Goal: Task Accomplishment & Management: Manage account settings

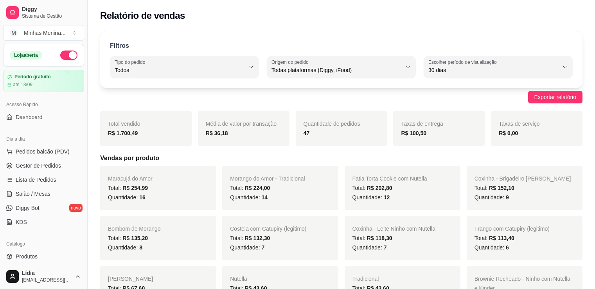
select select "ALL"
select select "30"
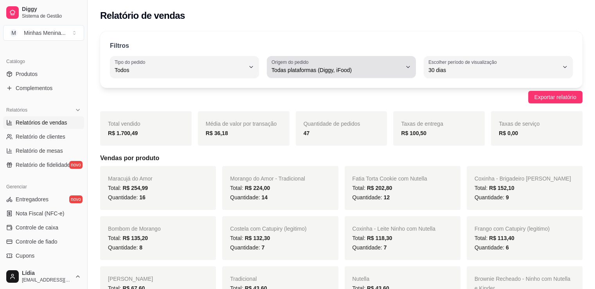
click at [321, 67] on span "Todas plataformas (Diggy, iFood)" at bounding box center [337, 70] width 130 height 8
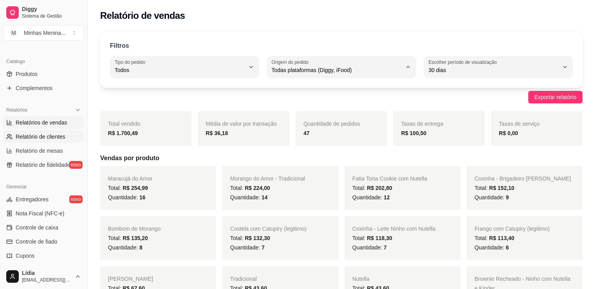
click at [50, 137] on span "Relatório de clientes" at bounding box center [41, 137] width 50 height 8
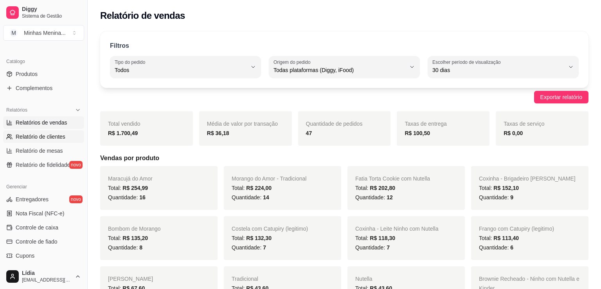
select select "30"
select select "HIGHEST_TOTAL_SPENT_WITH_ORDERS"
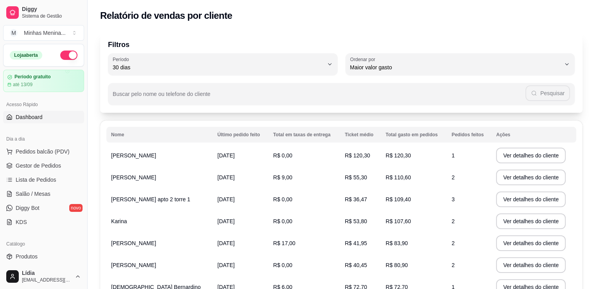
click at [34, 116] on span "Dashboard" at bounding box center [29, 117] width 27 height 8
click at [36, 115] on span "Dashboard" at bounding box center [29, 117] width 27 height 8
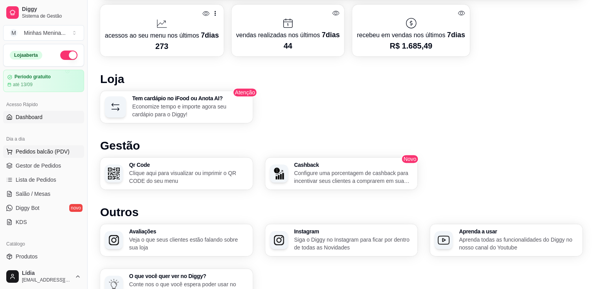
click at [47, 151] on span "Pedidos balcão (PDV)" at bounding box center [43, 152] width 54 height 8
click at [46, 151] on img at bounding box center [52, 147] width 74 height 50
click at [54, 149] on img at bounding box center [52, 147] width 74 height 50
click at [53, 151] on img at bounding box center [52, 147] width 74 height 50
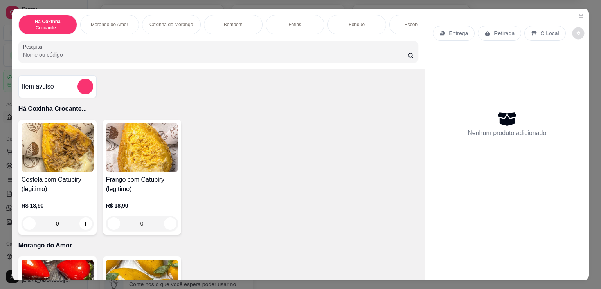
click at [576, 31] on button "decrease-product-quantity" at bounding box center [578, 33] width 12 height 12
click at [582, 63] on span "Automatic updates" at bounding box center [583, 62] width 6 height 6
click at [577, 63] on input "Automatic updates" at bounding box center [574, 64] width 5 height 5
checkbox input "false"
click at [184, 113] on p "Há Coxinha Crocante..." at bounding box center [218, 108] width 400 height 9
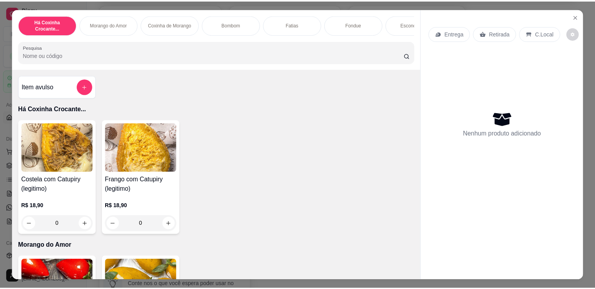
scroll to position [182, 0]
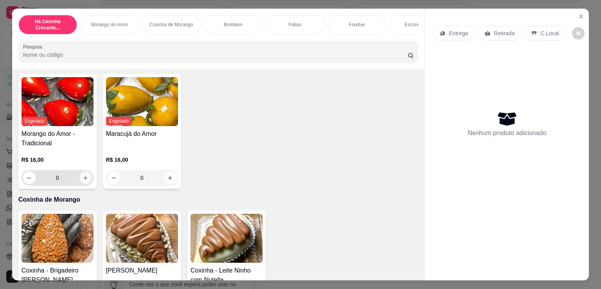
click at [83, 180] on icon "increase-product-quantity" at bounding box center [86, 178] width 6 height 6
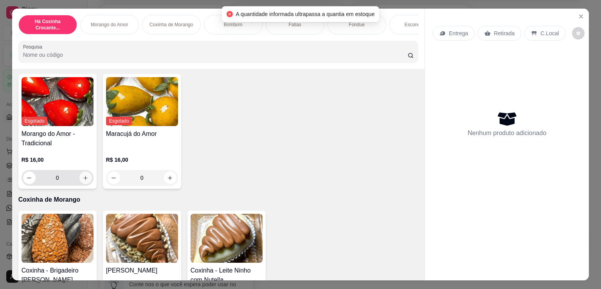
click at [83, 180] on icon "increase-product-quantity" at bounding box center [86, 178] width 6 height 6
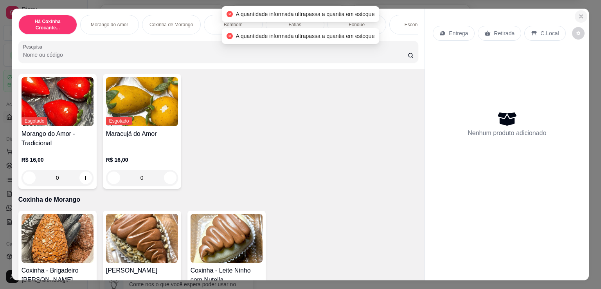
click at [580, 10] on button "Close" at bounding box center [581, 16] width 13 height 13
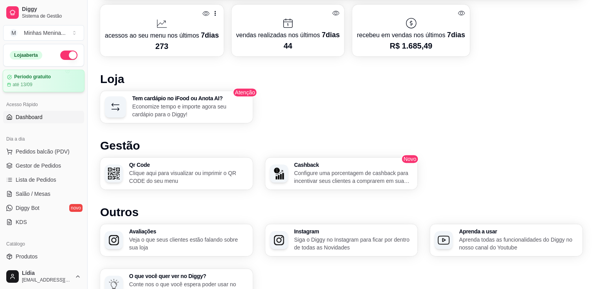
scroll to position [182, 0]
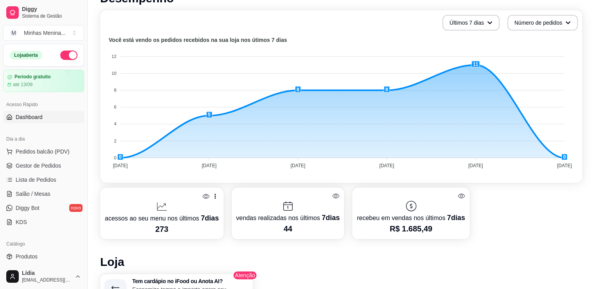
click at [60, 57] on button "button" at bounding box center [68, 54] width 17 height 9
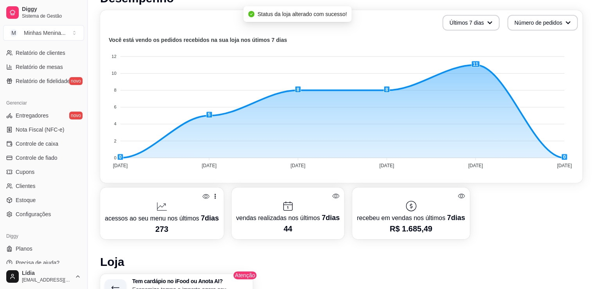
scroll to position [274, 0]
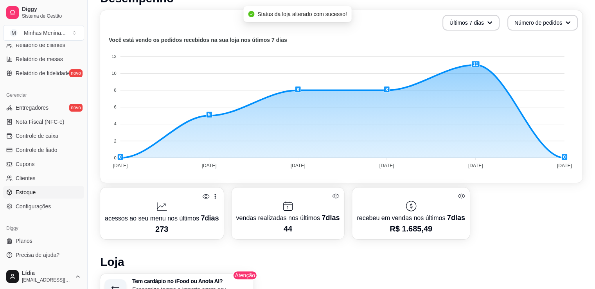
click at [38, 194] on link "Estoque" at bounding box center [43, 192] width 81 height 13
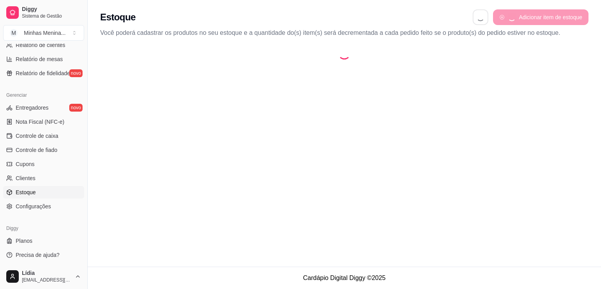
select select "QUANTITY_ORDER"
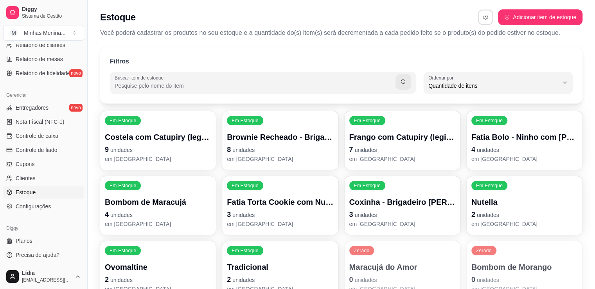
click at [485, 23] on button "button" at bounding box center [485, 17] width 15 height 15
click at [438, 16] on div "Estoque Adicionar item de estoque" at bounding box center [341, 17] width 483 height 16
click at [157, 149] on p "9 unidades" at bounding box center [157, 149] width 103 height 11
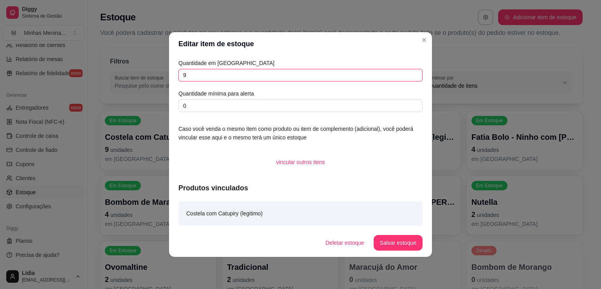
drag, startPoint x: 232, startPoint y: 77, endPoint x: 131, endPoint y: 72, distance: 101.1
click at [131, 72] on div "Editar item de estoque Quantidade em estoque 9 Quantidade mínima para alerta 0 …" at bounding box center [300, 144] width 601 height 289
drag, startPoint x: 262, startPoint y: 76, endPoint x: 115, endPoint y: 71, distance: 147.6
click at [115, 71] on div "Editar item de estoque Quantidade em estoque 20 Quantidade mínima para alerta 0…" at bounding box center [300, 144] width 601 height 289
type input "40"
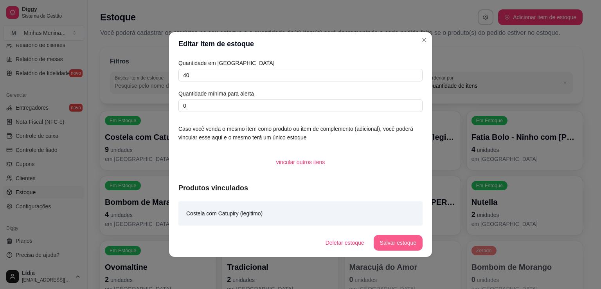
click at [402, 243] on button "Salvar estoque" at bounding box center [398, 243] width 49 height 16
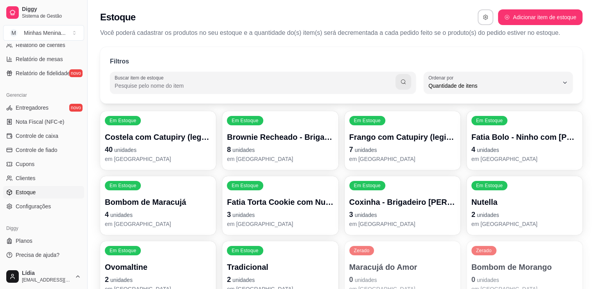
click at [282, 146] on p "8 unidades" at bounding box center [280, 149] width 106 height 11
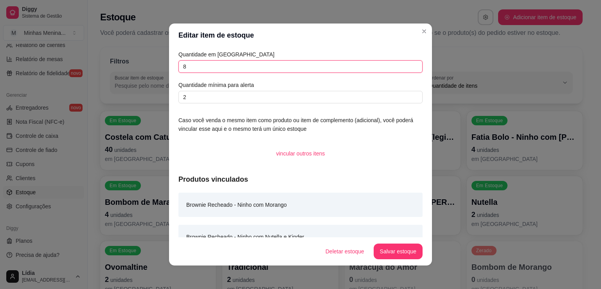
drag, startPoint x: 186, startPoint y: 66, endPoint x: 106, endPoint y: 52, distance: 80.3
click at [108, 54] on div "Editar item de estoque Quantidade em estoque 8 Quantidade mínima para alerta 2 …" at bounding box center [300, 144] width 601 height 289
type input "20"
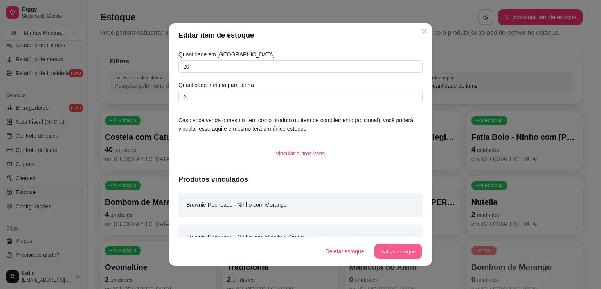
click at [384, 251] on button "Salvar estoque" at bounding box center [398, 251] width 48 height 15
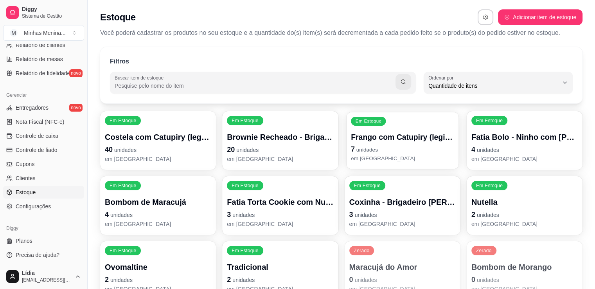
click at [386, 130] on div "Em Estoque Frango com Catupiry (legitimo) 7 unidades em [GEOGRAPHIC_DATA]" at bounding box center [402, 140] width 112 height 57
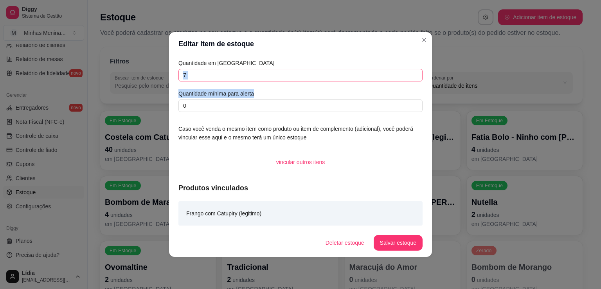
click at [303, 78] on div "Quantidade em estoque 7 Quantidade mínima para alerta 0" at bounding box center [300, 85] width 244 height 53
drag, startPoint x: 251, startPoint y: 76, endPoint x: 157, endPoint y: 76, distance: 94.7
click at [157, 76] on div "Editar item de estoque Quantidade em estoque 7 Quantidade mínima para alerta 0 …" at bounding box center [300, 144] width 601 height 289
type input "40"
click at [399, 240] on button "Salvar estoque" at bounding box center [398, 243] width 49 height 16
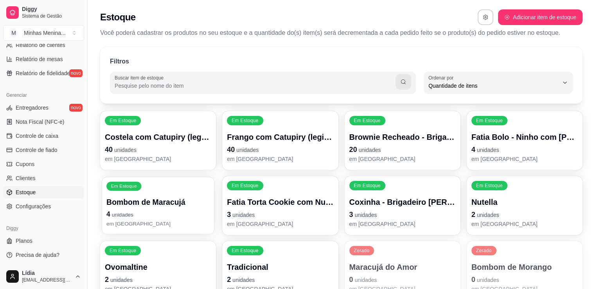
click at [140, 212] on p "4 unidades" at bounding box center [157, 214] width 103 height 11
click at [301, 208] on div "Fatia Torta Cookie com Nutella 3 unidades em [GEOGRAPHIC_DATA]" at bounding box center [280, 211] width 106 height 31
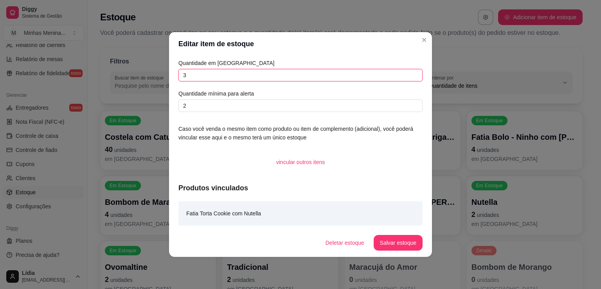
drag, startPoint x: 276, startPoint y: 76, endPoint x: 146, endPoint y: 76, distance: 129.5
click at [146, 76] on div "Editar item de estoque Quantidade em estoque 3 Quantidade mínima para alerta 2 …" at bounding box center [300, 144] width 601 height 289
type input "40"
click at [389, 238] on button "Salvar estoque" at bounding box center [398, 242] width 48 height 15
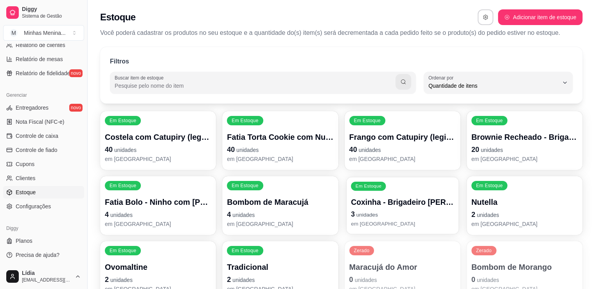
click at [413, 210] on p "3 unidades" at bounding box center [402, 214] width 103 height 11
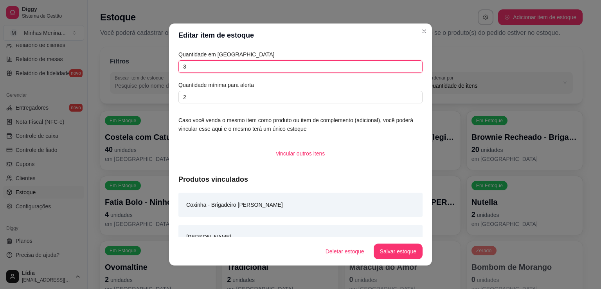
drag, startPoint x: 214, startPoint y: 70, endPoint x: 125, endPoint y: 70, distance: 88.8
click at [128, 70] on div "Editar item de estoque Quantidade em estoque 3 Quantidade mínima para alerta 2 …" at bounding box center [300, 144] width 601 height 289
type input "40"
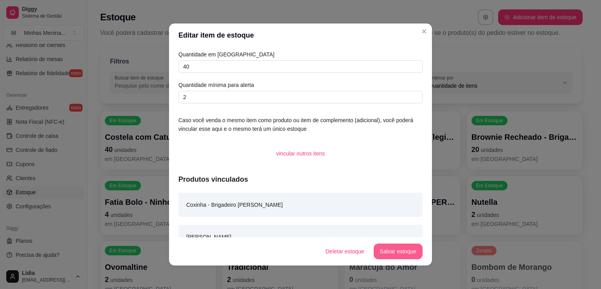
click at [393, 248] on button "Salvar estoque" at bounding box center [398, 251] width 49 height 16
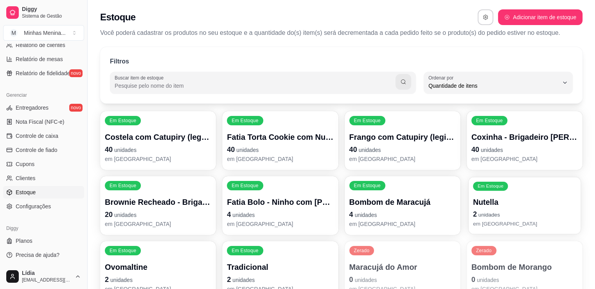
click at [513, 221] on p "em [GEOGRAPHIC_DATA]" at bounding box center [524, 223] width 103 height 7
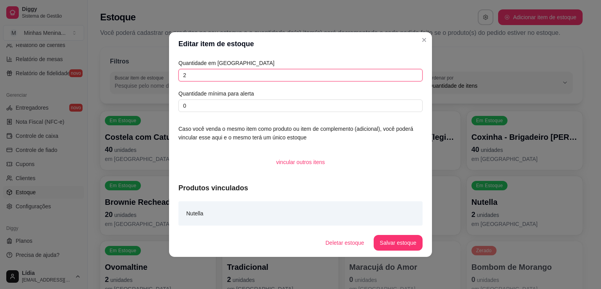
drag, startPoint x: 220, startPoint y: 79, endPoint x: 117, endPoint y: 78, distance: 102.5
click at [117, 78] on div "Editar item de estoque Quantidade em estoque 2 Quantidade mínima para alerta 0 …" at bounding box center [300, 144] width 601 height 289
type input "10"
click at [407, 236] on button "Salvar estoque" at bounding box center [398, 242] width 48 height 15
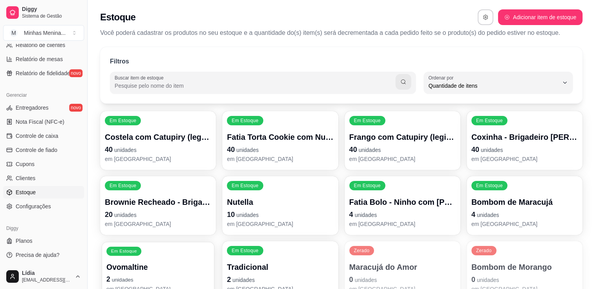
click at [158, 248] on div "Em Estoque Ovomaltine 2 unidades em [GEOGRAPHIC_DATA]" at bounding box center [158, 270] width 112 height 57
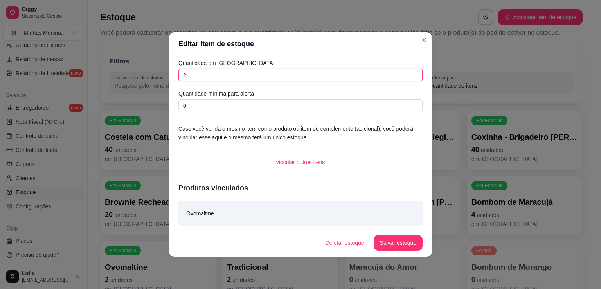
drag, startPoint x: 197, startPoint y: 69, endPoint x: 149, endPoint y: 66, distance: 48.2
click at [153, 67] on div "Editar item de estoque Quantidade em estoque 2 Quantidade mínima para alerta 0 …" at bounding box center [300, 144] width 601 height 289
type input "10"
click at [399, 241] on button "Salvar estoque" at bounding box center [398, 242] width 48 height 15
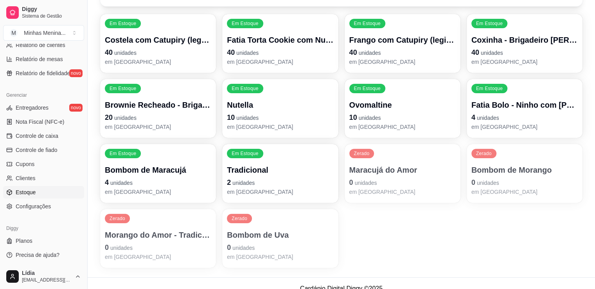
scroll to position [108, 0]
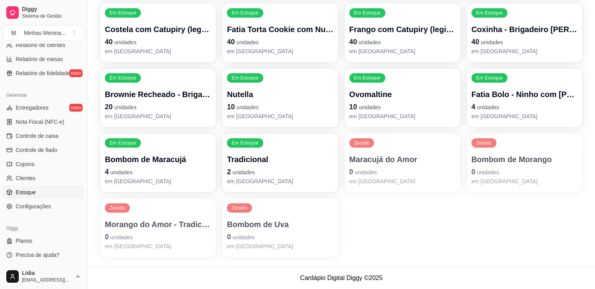
click at [404, 164] on p "Maracujá do Amor" at bounding box center [402, 159] width 106 height 11
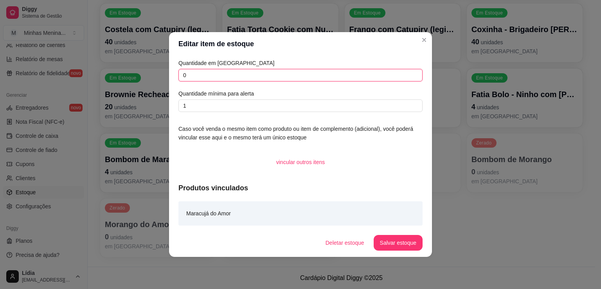
drag, startPoint x: 238, startPoint y: 73, endPoint x: 166, endPoint y: 73, distance: 72.0
click at [167, 73] on div "Editar item de estoque Quantidade em estoque 0 Quantidade mínima para alerta 1 …" at bounding box center [300, 144] width 601 height 289
type input "40"
click at [386, 245] on button "Salvar estoque" at bounding box center [398, 243] width 49 height 16
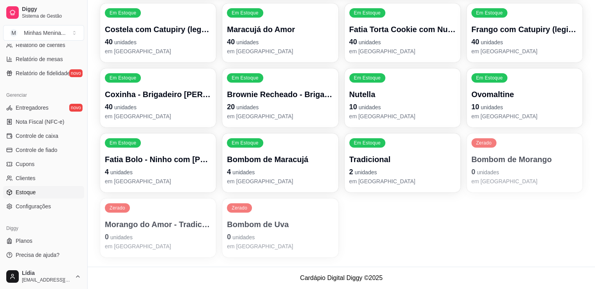
click at [488, 175] on span "unidades" at bounding box center [488, 172] width 22 height 6
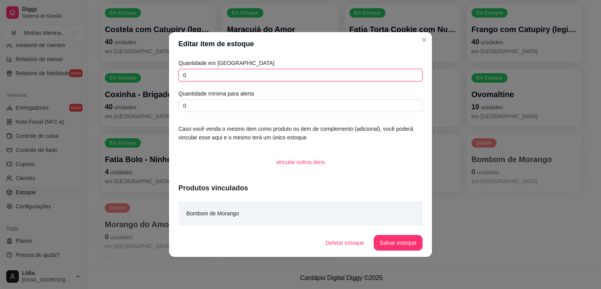
drag, startPoint x: 272, startPoint y: 72, endPoint x: 182, endPoint y: 74, distance: 90.0
click at [183, 74] on input "0" at bounding box center [300, 75] width 244 height 13
type input "20"
click at [397, 245] on button "Salvar estoque" at bounding box center [398, 243] width 49 height 16
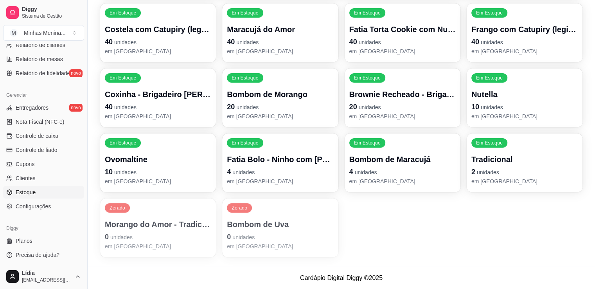
click at [149, 215] on div "Zerado Morango do Amor - Tradicional 0 unidades em [GEOGRAPHIC_DATA]" at bounding box center [158, 227] width 116 height 59
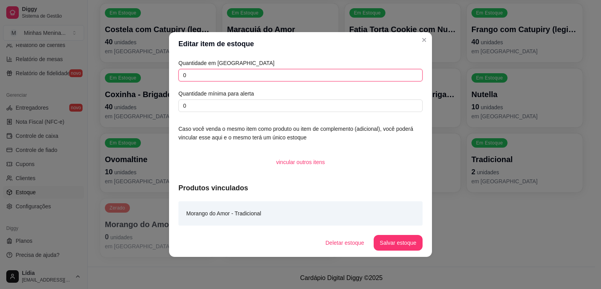
drag, startPoint x: 164, startPoint y: 77, endPoint x: 150, endPoint y: 77, distance: 14.1
click at [150, 77] on div "Editar item de estoque Quantidade em estoque 0 Quantidade mínima para alerta 0 …" at bounding box center [300, 144] width 601 height 289
type input "40"
click at [384, 238] on button "Salvar estoque" at bounding box center [398, 243] width 49 height 16
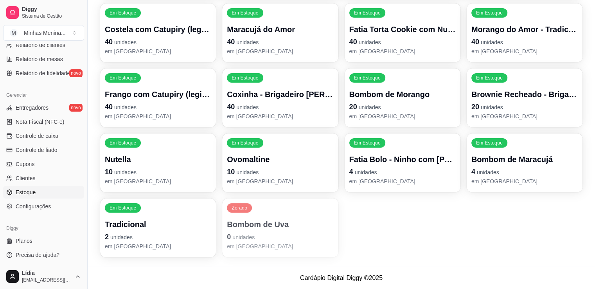
click at [294, 234] on p "0 unidades" at bounding box center [280, 236] width 106 height 11
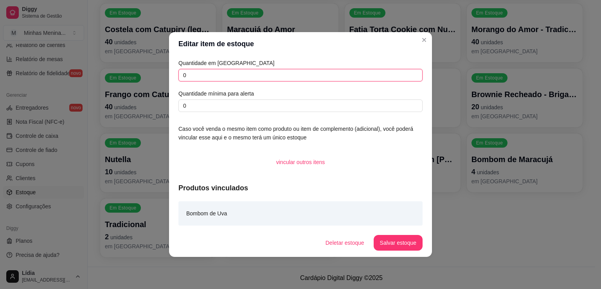
drag, startPoint x: 245, startPoint y: 76, endPoint x: 181, endPoint y: 68, distance: 63.9
click at [181, 68] on div "Quantidade em estoque 0 Quantidade mínima para alerta 0" at bounding box center [300, 85] width 244 height 53
type input "10"
click at [400, 238] on button "Salvar estoque" at bounding box center [398, 243] width 49 height 16
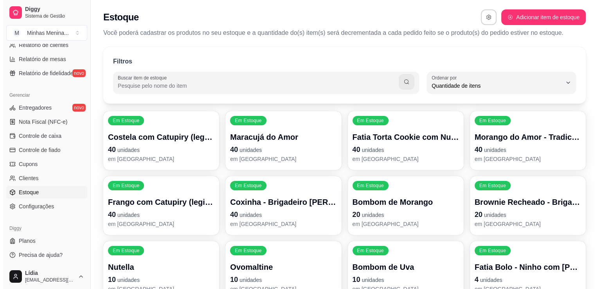
scroll to position [92, 0]
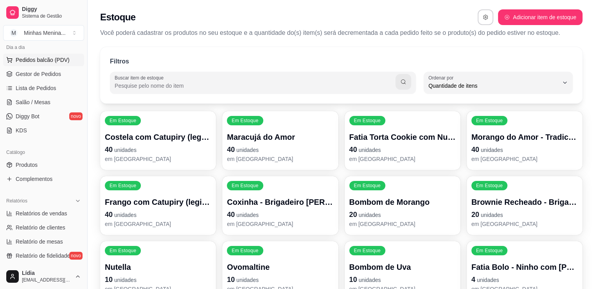
click at [45, 58] on span "Pedidos balcão (PDV)" at bounding box center [43, 60] width 54 height 8
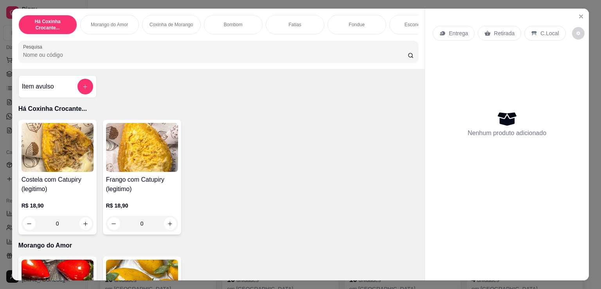
scroll to position [182, 0]
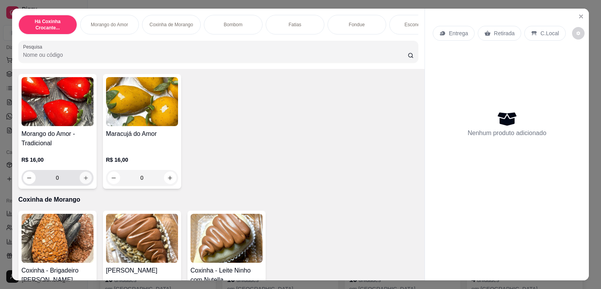
click at [86, 182] on button "increase-product-quantity" at bounding box center [85, 178] width 12 height 12
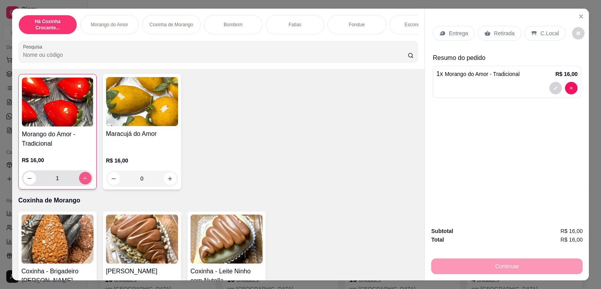
click at [86, 182] on button "increase-product-quantity" at bounding box center [85, 178] width 13 height 13
click at [87, 181] on button "increase-product-quantity" at bounding box center [85, 178] width 13 height 13
type input "3"
click at [453, 26] on div "Entrega" at bounding box center [454, 33] width 42 height 15
drag, startPoint x: 440, startPoint y: 38, endPoint x: 445, endPoint y: 27, distance: 11.9
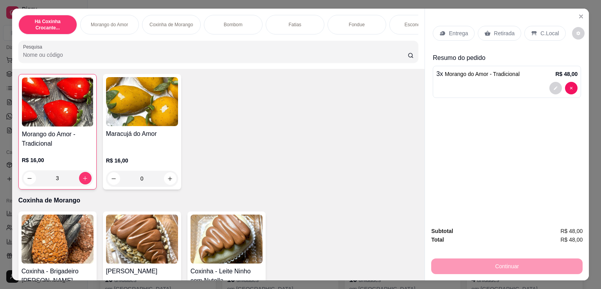
click at [441, 35] on div "Entrega Retirada C.Local" at bounding box center [507, 33] width 148 height 27
click at [445, 27] on div "Entrega" at bounding box center [454, 33] width 42 height 15
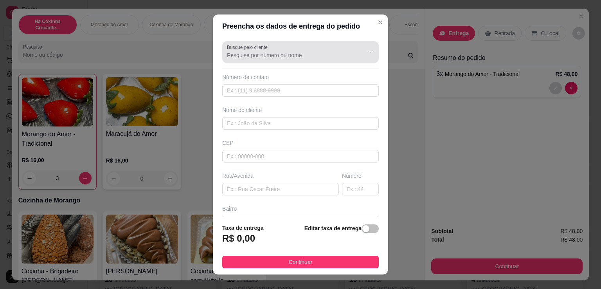
click at [247, 58] on input "Busque pelo cliente" at bounding box center [289, 55] width 125 height 8
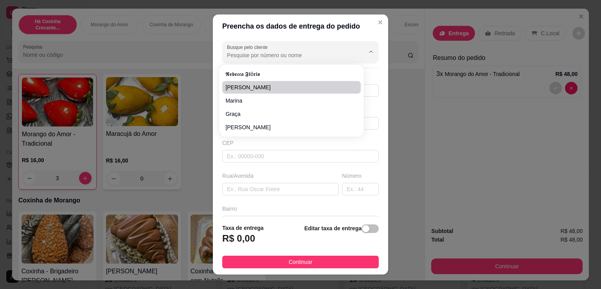
click at [213, 91] on div "Busque pelo cliente Número de contato Nome do cliente CEP Rua/[GEOGRAPHIC_DATA]" at bounding box center [300, 127] width 175 height 179
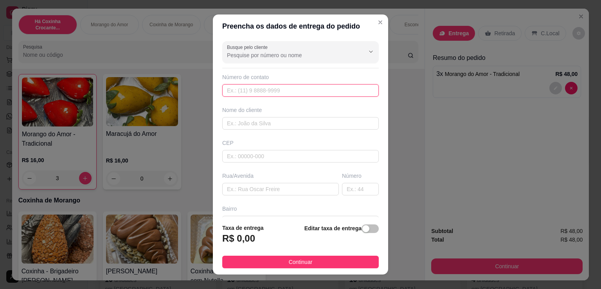
click at [251, 93] on input "text" at bounding box center [300, 90] width 157 height 13
paste input "[PHONE_NUMBER]"
type input "[PHONE_NUMBER]"
click at [262, 125] on input "text" at bounding box center [300, 123] width 157 height 13
paste input "Neuci [PERSON_NAME] Vaz"
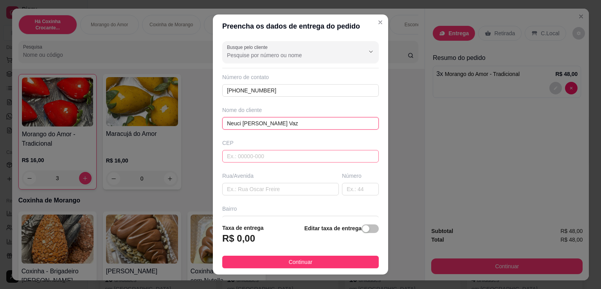
type input "Neuci [PERSON_NAME] Vaz"
click at [260, 158] on input "text" at bounding box center [300, 156] width 157 height 13
type input "04184000"
click at [261, 186] on input "text" at bounding box center [280, 189] width 117 height 13
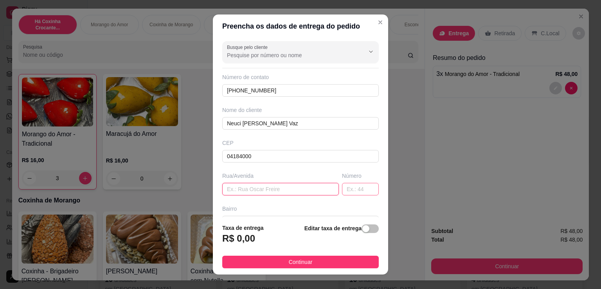
type input "Rua Professor [PERSON_NAME]"
type input "[GEOGRAPHIC_DATA]"
click at [346, 191] on input "text" at bounding box center [360, 189] width 37 height 13
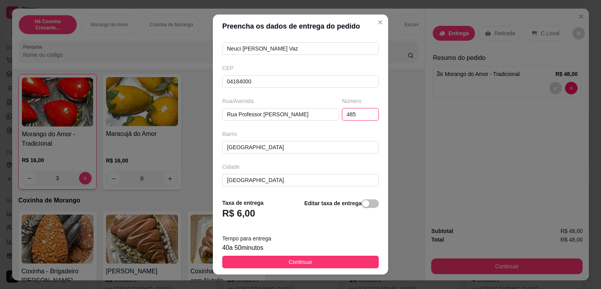
scroll to position [83, 0]
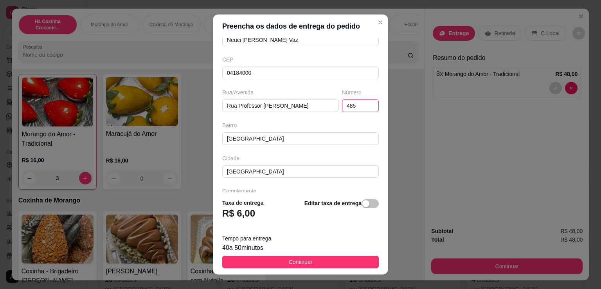
type input "485"
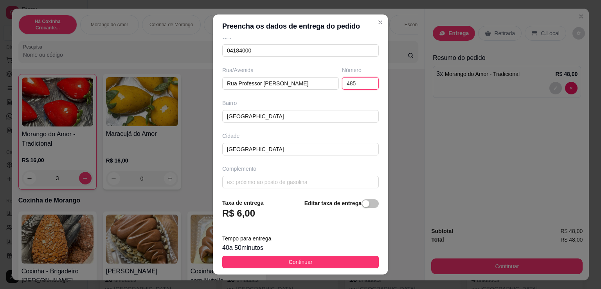
scroll to position [108, 0]
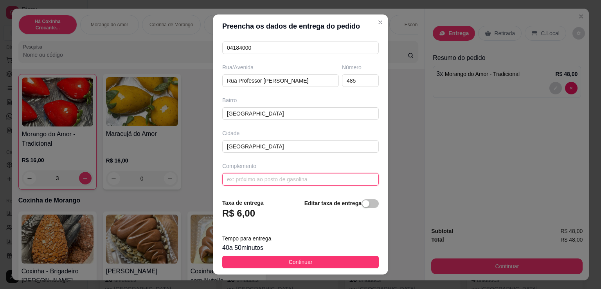
click at [245, 177] on input "text" at bounding box center [300, 179] width 157 height 13
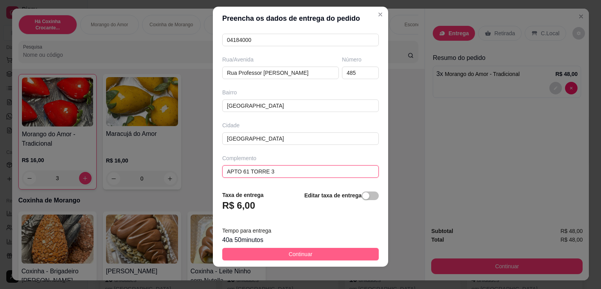
scroll to position [11, 0]
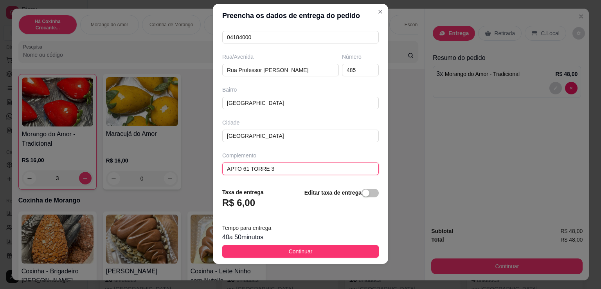
type input "APTO 61 TORRE 3"
click at [367, 198] on div "Editar taxa de entrega" at bounding box center [341, 201] width 74 height 26
click at [364, 194] on span "button" at bounding box center [370, 193] width 17 height 9
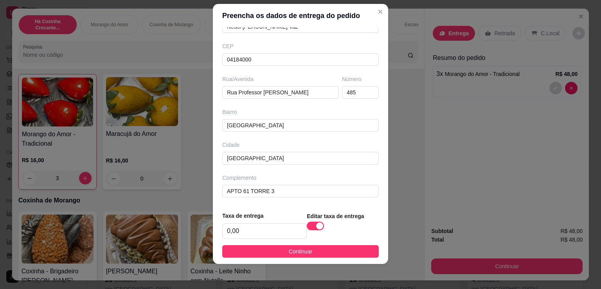
scroll to position [85, 0]
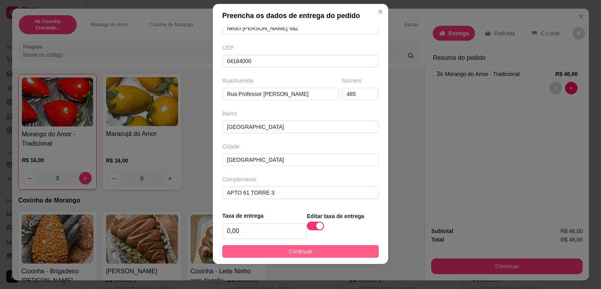
click at [307, 252] on button "Continuar" at bounding box center [300, 251] width 157 height 13
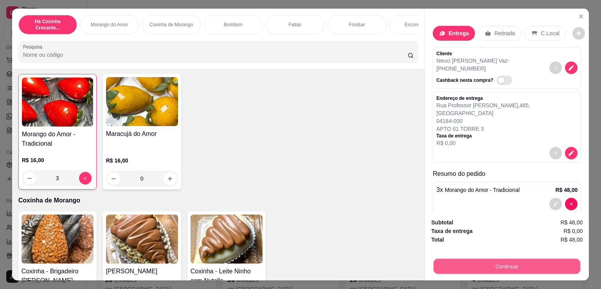
click at [476, 263] on button "Continuar" at bounding box center [507, 265] width 147 height 15
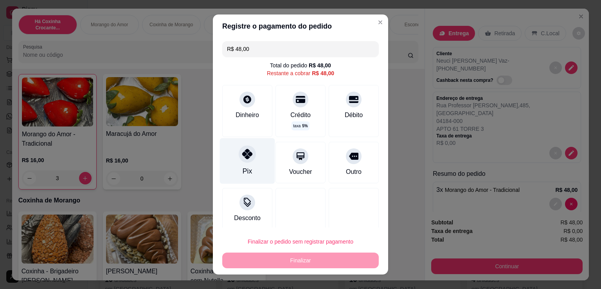
click at [258, 155] on div "Pix" at bounding box center [247, 161] width 55 height 46
type input "R$ 0,00"
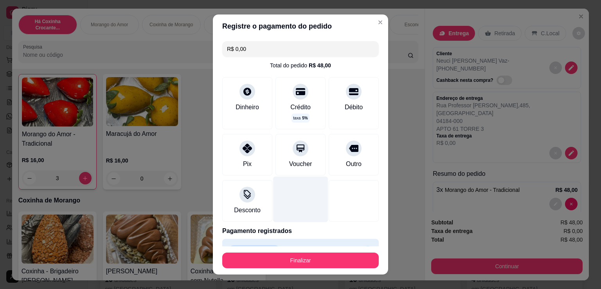
scroll to position [19, 0]
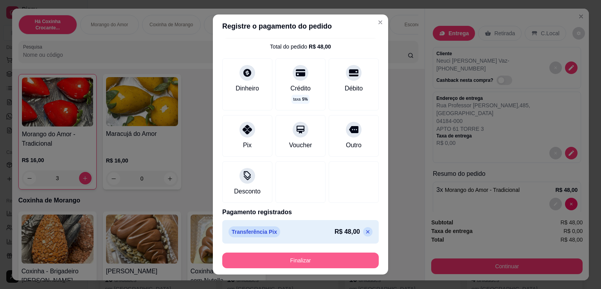
click at [320, 256] on button "Finalizar" at bounding box center [300, 260] width 157 height 16
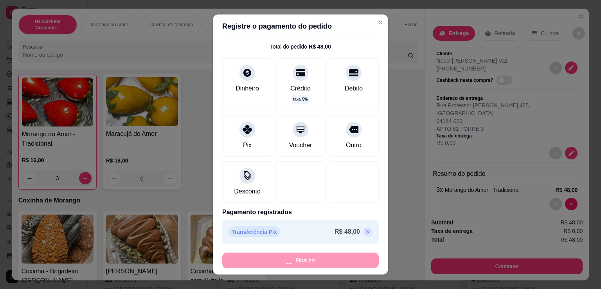
type input "0"
type input "-R$ 48,00"
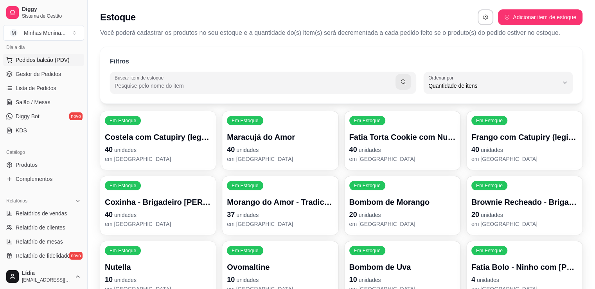
click at [39, 59] on span "Pedidos balcão (PDV)" at bounding box center [43, 60] width 54 height 8
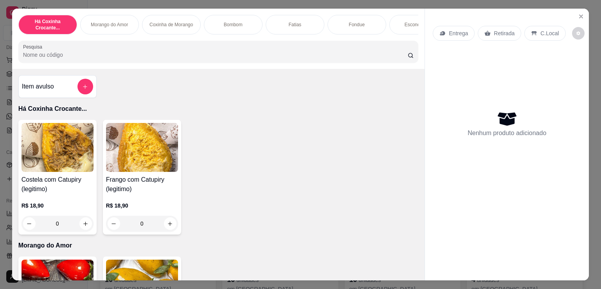
scroll to position [182, 0]
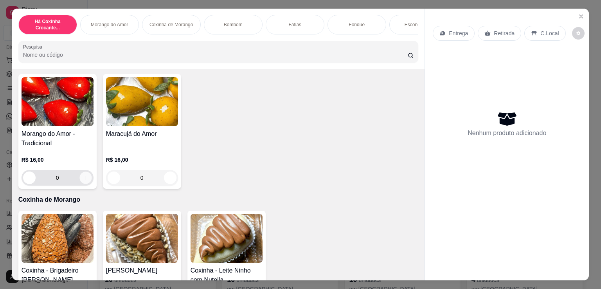
click at [84, 184] on button "increase-product-quantity" at bounding box center [85, 178] width 12 height 12
type input "1"
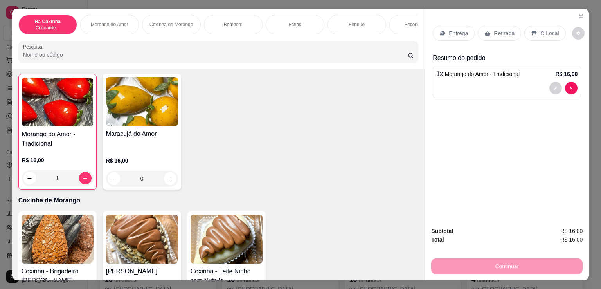
click at [456, 32] on p "Entrega" at bounding box center [458, 33] width 19 height 8
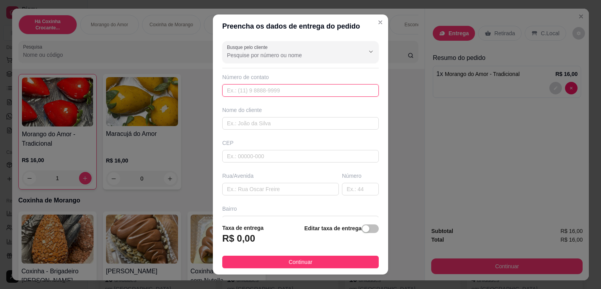
click at [247, 92] on input "text" at bounding box center [300, 90] width 157 height 13
paste input "[PHONE_NUMBER]"
type input "[PHONE_NUMBER]"
click at [253, 124] on input "text" at bounding box center [300, 123] width 157 height 13
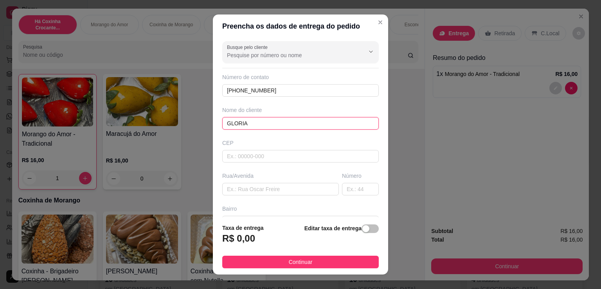
drag, startPoint x: 253, startPoint y: 121, endPoint x: 171, endPoint y: 120, distance: 81.8
click at [171, 120] on div "Preencha os dados de entrega do pedido Busque pelo cliente Número de contato [P…" at bounding box center [300, 144] width 601 height 289
type input "Gloria"
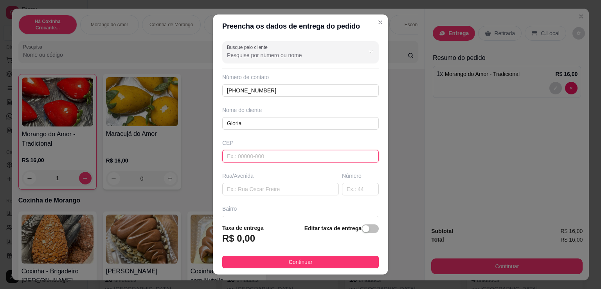
click at [250, 152] on input "text" at bounding box center [300, 156] width 157 height 13
type input "04184000"
type input "Rua Professor [PERSON_NAME]"
type input "[GEOGRAPHIC_DATA]"
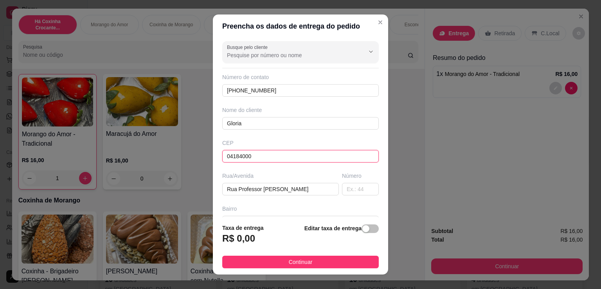
type input "[GEOGRAPHIC_DATA]"
type input "04184000"
click at [348, 191] on input "text" at bounding box center [360, 189] width 37 height 13
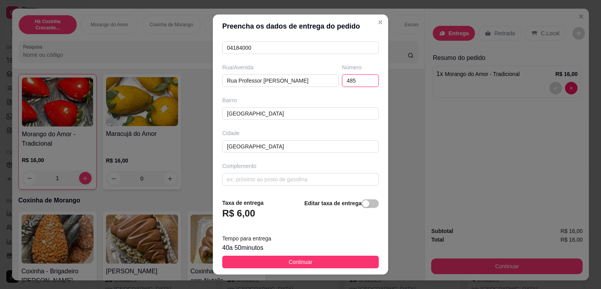
type input "485"
drag, startPoint x: 360, startPoint y: 214, endPoint x: 359, endPoint y: 209, distance: 5.6
click at [360, 213] on div "Editar taxa de entrega" at bounding box center [341, 211] width 74 height 26
click at [362, 205] on div "button" at bounding box center [365, 203] width 7 height 7
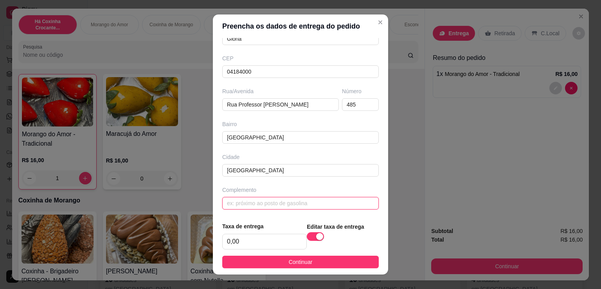
click at [299, 200] on input "text" at bounding box center [300, 203] width 157 height 13
type input "a"
type input "APTO 84 TORRE 3"
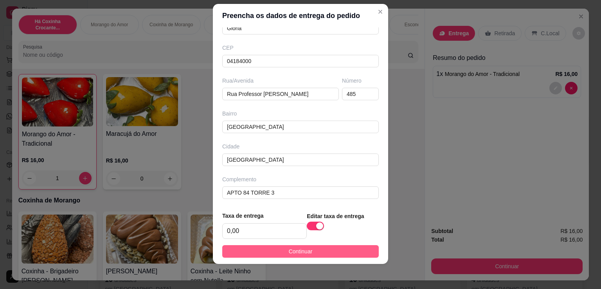
click at [275, 256] on button "Continuar" at bounding box center [300, 251] width 157 height 13
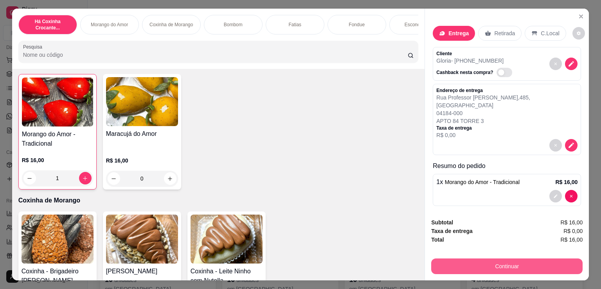
click at [492, 269] on button "Continuar" at bounding box center [506, 266] width 151 height 16
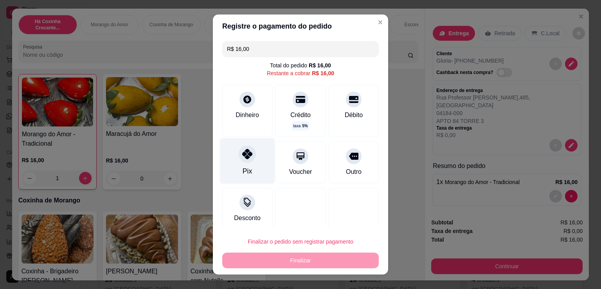
click at [254, 156] on div "Pix" at bounding box center [247, 161] width 55 height 46
type input "R$ 0,00"
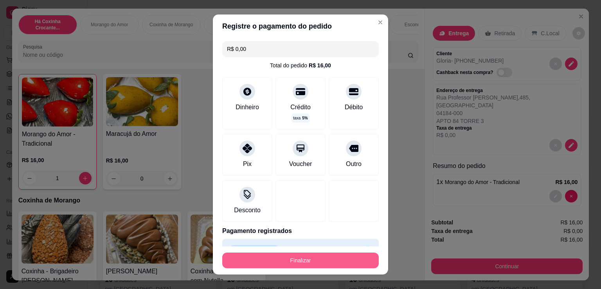
click at [276, 257] on button "Finalizar" at bounding box center [300, 260] width 157 height 16
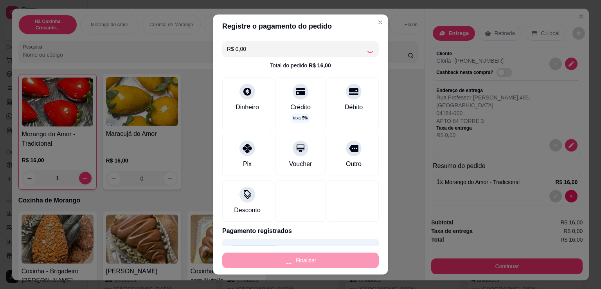
type input "0"
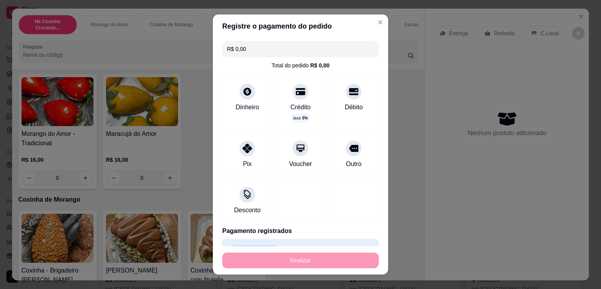
type input "-R$ 16,00"
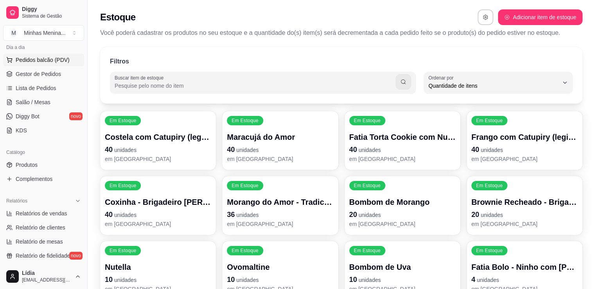
click at [54, 62] on span "Pedidos balcão (PDV)" at bounding box center [43, 60] width 54 height 8
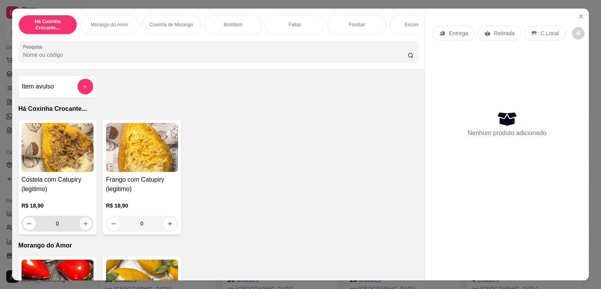
click at [83, 224] on icon "increase-product-quantity" at bounding box center [86, 224] width 6 height 6
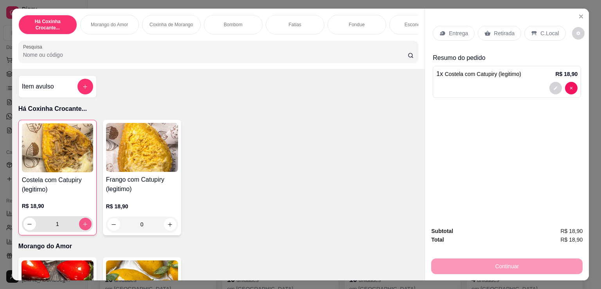
click at [82, 225] on icon "increase-product-quantity" at bounding box center [85, 224] width 6 height 6
type input "2"
click at [499, 34] on div "Retirada" at bounding box center [499, 33] width 43 height 15
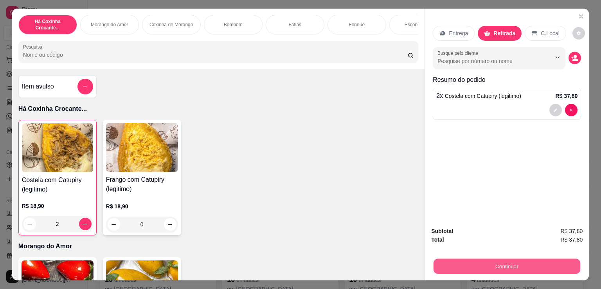
click at [513, 266] on button "Continuar" at bounding box center [507, 265] width 147 height 15
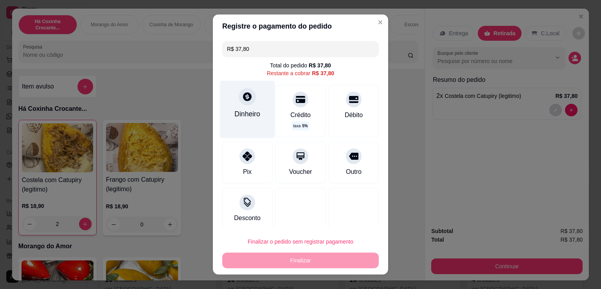
click at [253, 115] on div "Dinheiro" at bounding box center [247, 114] width 26 height 10
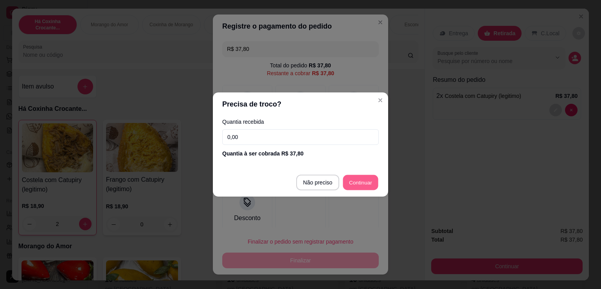
type input "R$ 0,00"
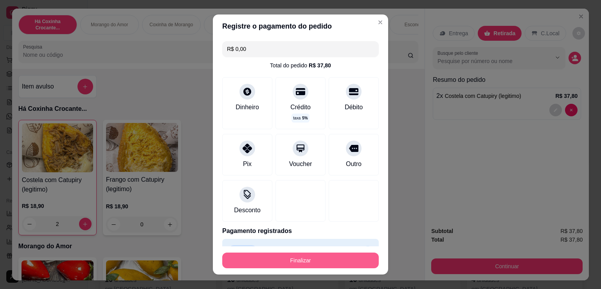
click at [337, 260] on button "Finalizar" at bounding box center [300, 260] width 157 height 16
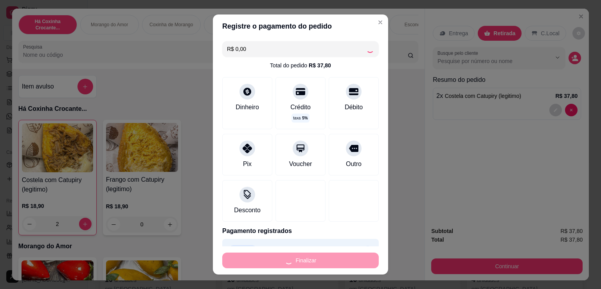
type input "0"
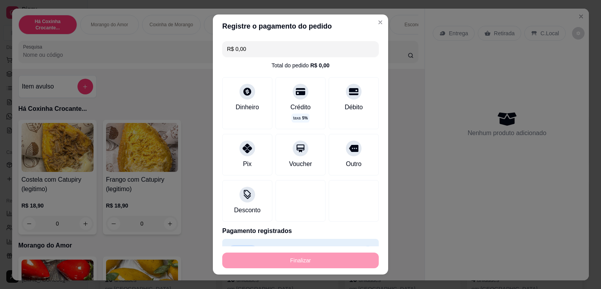
type input "-R$ 37,80"
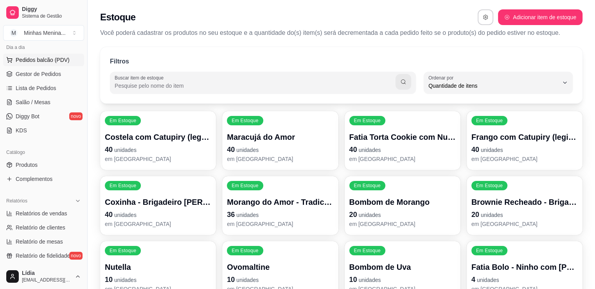
click at [44, 63] on button "Pedidos balcão (PDV)" at bounding box center [43, 60] width 81 height 13
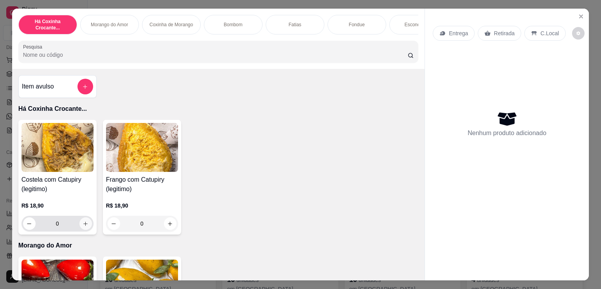
click at [79, 224] on button "increase-product-quantity" at bounding box center [85, 223] width 13 height 13
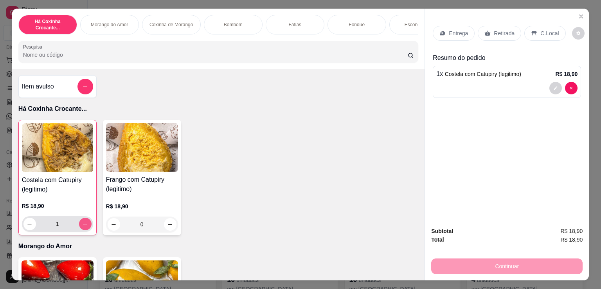
click at [79, 224] on button "increase-product-quantity" at bounding box center [85, 224] width 13 height 13
type input "2"
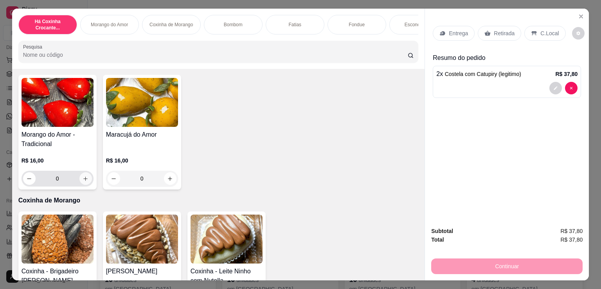
click at [83, 180] on icon "increase-product-quantity" at bounding box center [86, 179] width 6 height 6
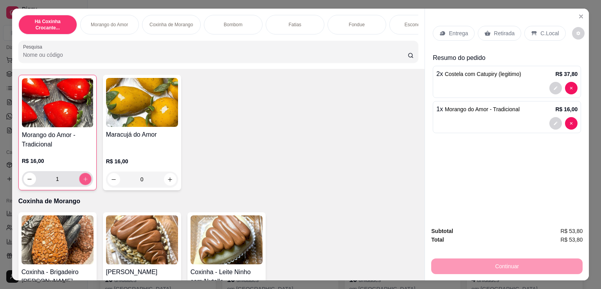
click at [82, 181] on icon "increase-product-quantity" at bounding box center [85, 179] width 6 height 6
type input "2"
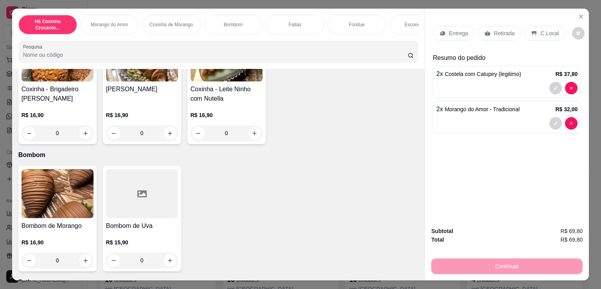
scroll to position [548, 0]
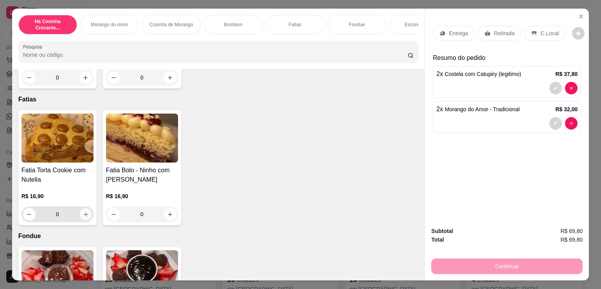
click at [83, 214] on icon "increase-product-quantity" at bounding box center [86, 214] width 6 height 6
type input "1"
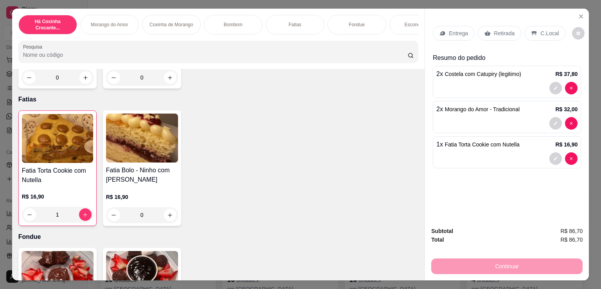
click at [494, 30] on p "Retirada" at bounding box center [504, 33] width 21 height 8
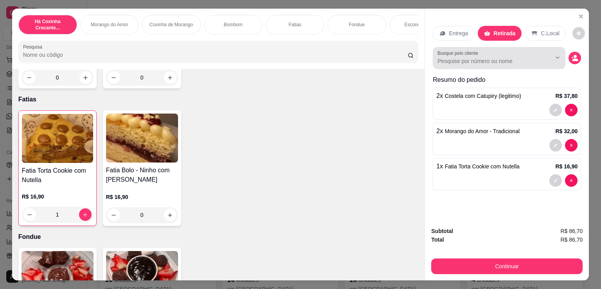
click at [478, 60] on input "Busque pelo cliente" at bounding box center [488, 61] width 101 height 8
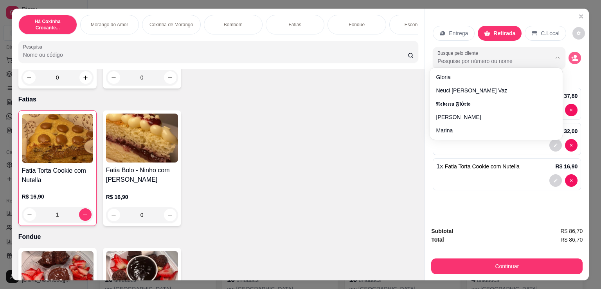
click at [571, 59] on button "decrease-product-quantity" at bounding box center [575, 58] width 13 height 13
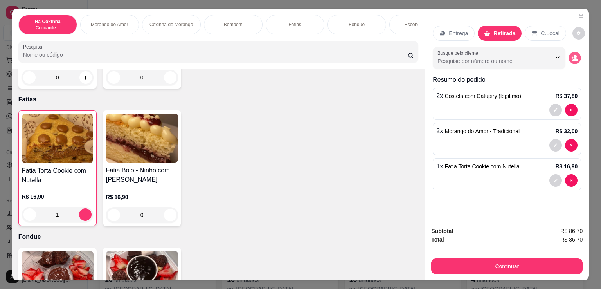
click at [573, 58] on icon "decrease-product-quantity" at bounding box center [575, 59] width 5 height 3
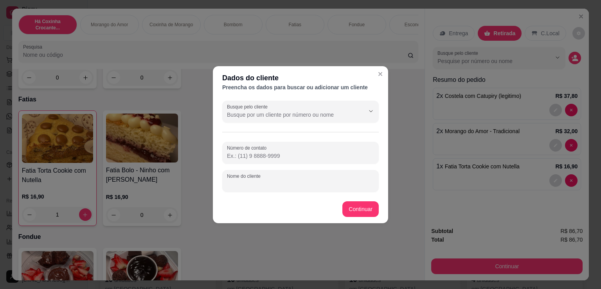
click at [258, 182] on input "Nome do cliente" at bounding box center [300, 184] width 147 height 8
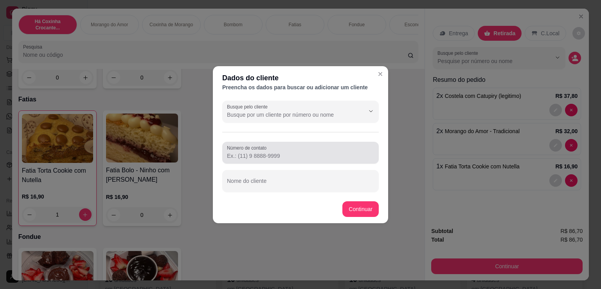
click at [265, 161] on div "Número de contato" at bounding box center [300, 153] width 157 height 22
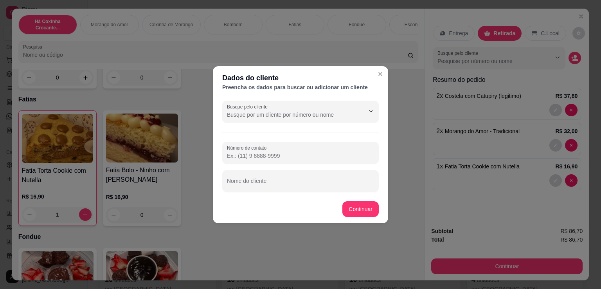
paste input "[PHONE_NUMBER]"
type input "[PHONE_NUMBER]"
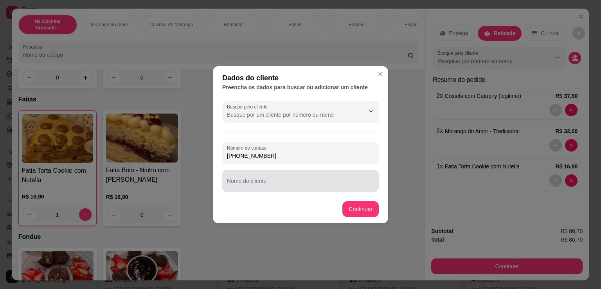
click at [260, 179] on div at bounding box center [300, 181] width 147 height 16
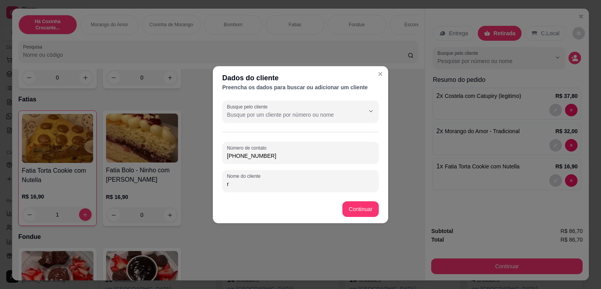
type input "r"
type input "[PERSON_NAME]"
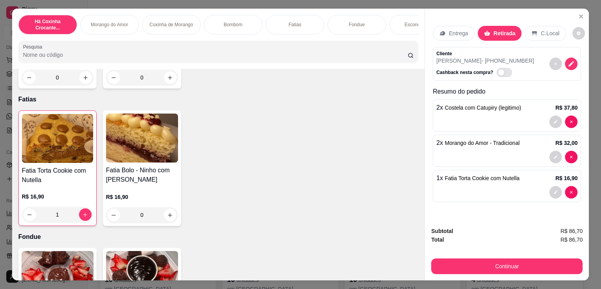
scroll to position [19, 0]
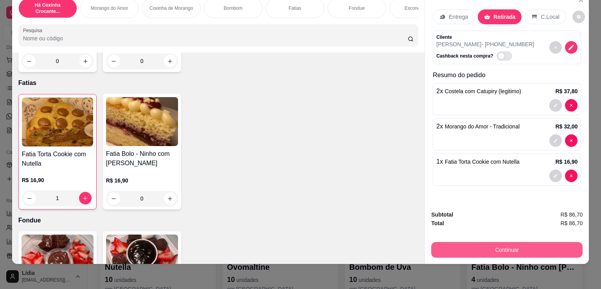
click at [503, 245] on button "Continuar" at bounding box center [506, 250] width 151 height 16
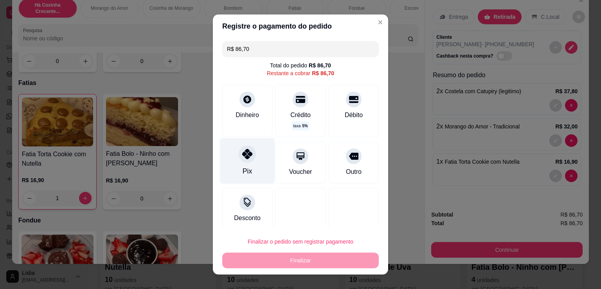
click at [229, 165] on div "Pix" at bounding box center [247, 161] width 55 height 46
type input "R$ 0,00"
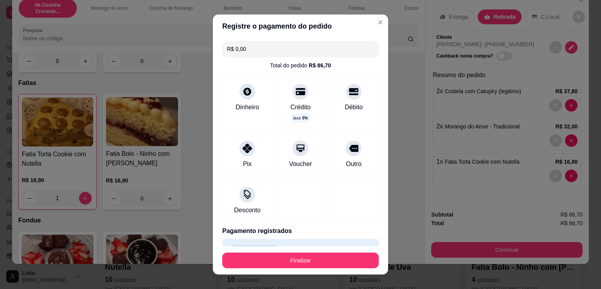
scroll to position [19, 0]
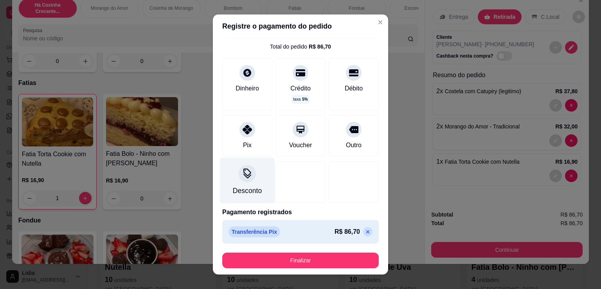
click at [247, 180] on div "Desconto" at bounding box center [247, 181] width 55 height 46
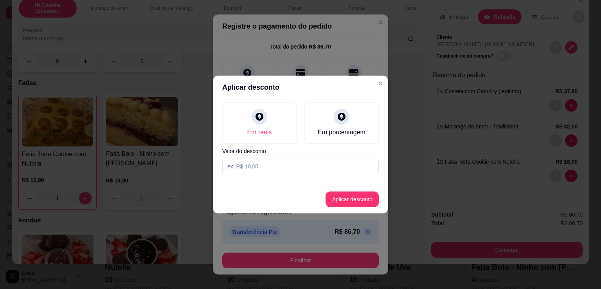
click at [274, 166] on input at bounding box center [300, 167] width 157 height 16
click at [236, 168] on input at bounding box center [300, 167] width 157 height 16
type input "2,70"
click at [350, 200] on button "Aplicar desconto" at bounding box center [352, 199] width 51 height 15
type input "-R$ 2,70"
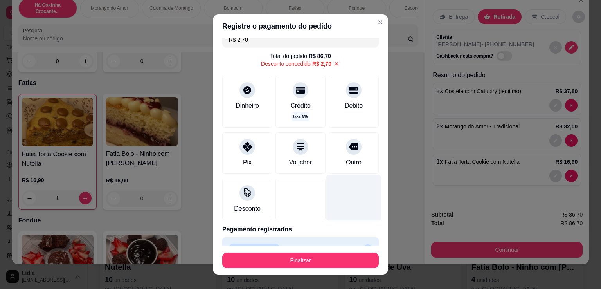
scroll to position [0, 0]
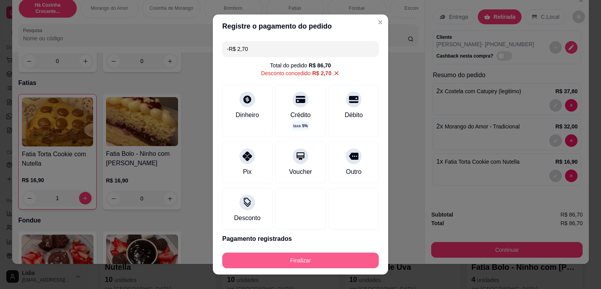
click at [304, 260] on button "Finalizar" at bounding box center [300, 260] width 157 height 16
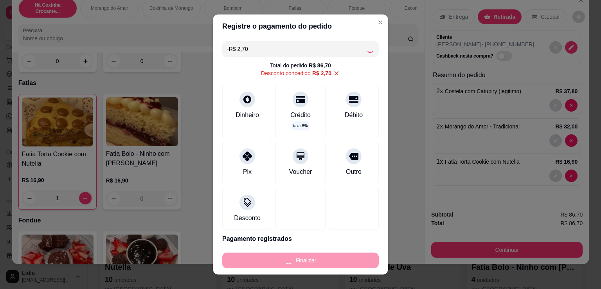
type input "0"
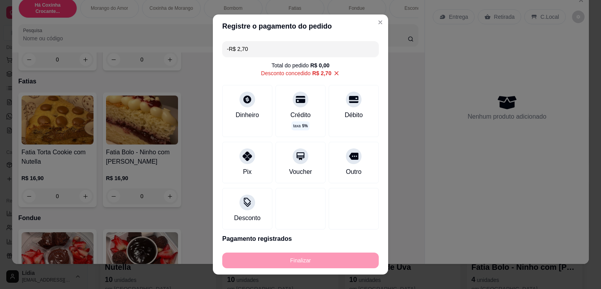
type input "-R$ 89,40"
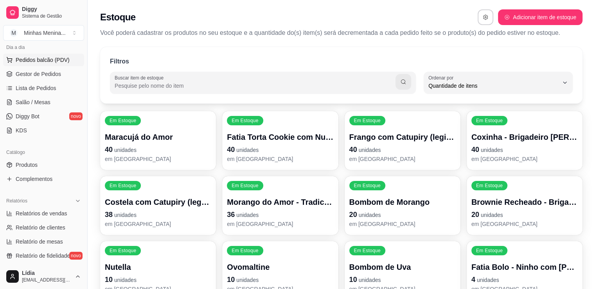
click at [45, 54] on button "Pedidos balcão (PDV)" at bounding box center [43, 60] width 81 height 13
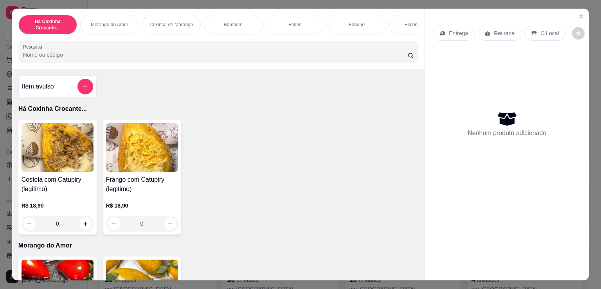
scroll to position [182, 0]
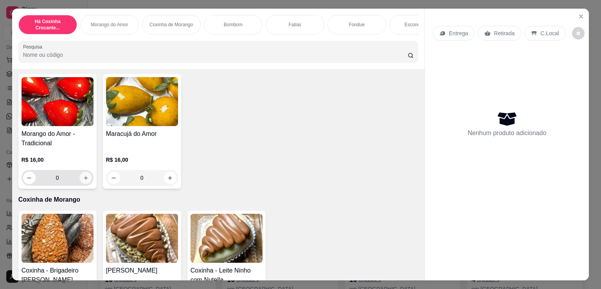
click at [79, 180] on button "increase-product-quantity" at bounding box center [85, 178] width 12 height 12
type input "1"
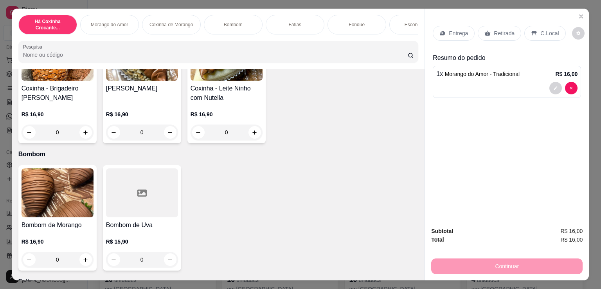
scroll to position [548, 0]
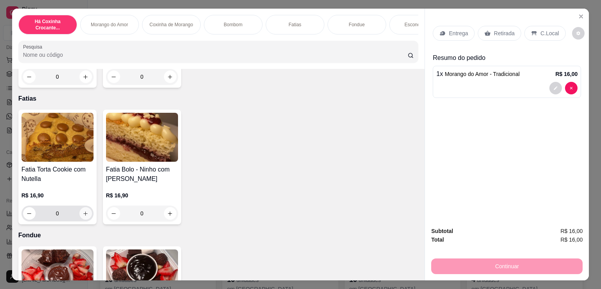
click at [79, 211] on button "increase-product-quantity" at bounding box center [85, 213] width 13 height 13
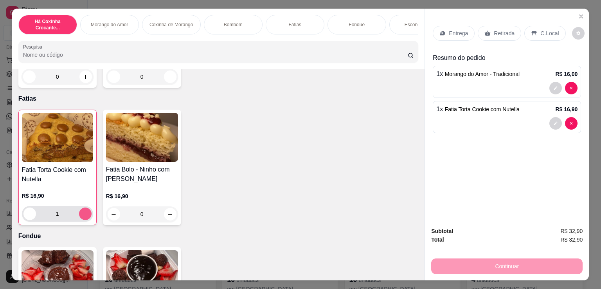
click at [80, 212] on button "increase-product-quantity" at bounding box center [85, 213] width 13 height 13
type input "2"
click at [504, 34] on div "Retirada" at bounding box center [499, 33] width 43 height 15
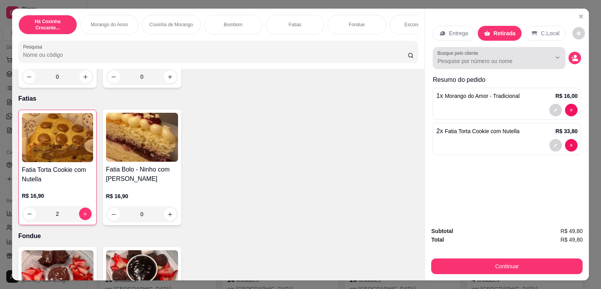
click at [489, 59] on input "Busque pelo cliente" at bounding box center [488, 61] width 101 height 8
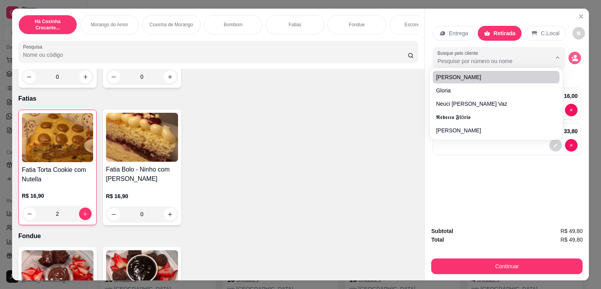
click at [574, 55] on circle "decrease-product-quantity" at bounding box center [575, 56] width 3 height 3
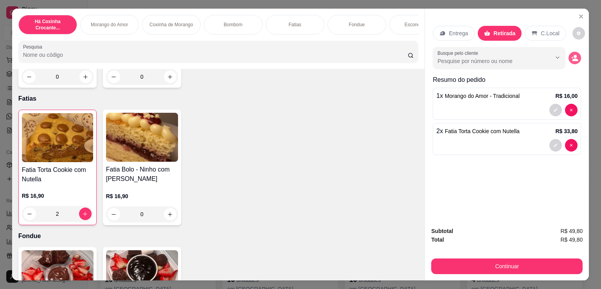
click at [573, 58] on icon "decrease-product-quantity" at bounding box center [576, 59] width 6 height 3
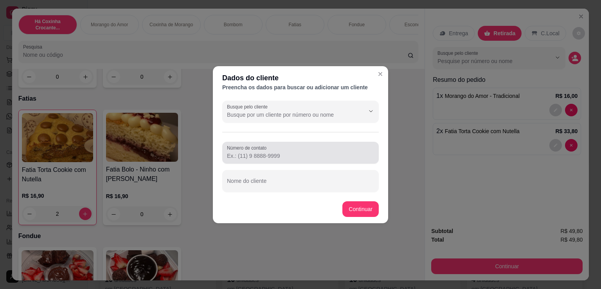
click at [274, 150] on div at bounding box center [300, 153] width 147 height 16
paste input "[PHONE_NUMBER]"
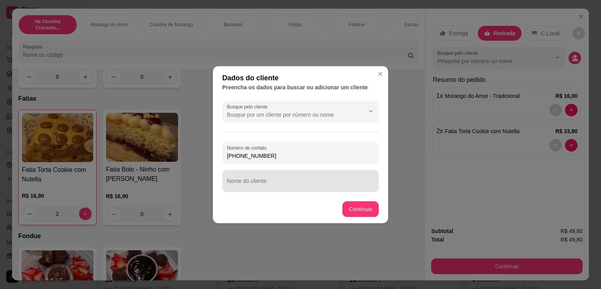
type input "[PHONE_NUMBER]"
click at [259, 184] on input "Nome do cliente" at bounding box center [300, 184] width 147 height 8
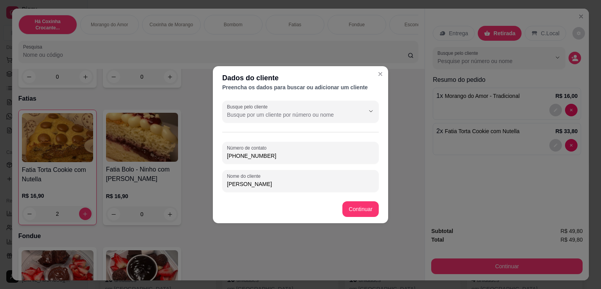
type input "[PERSON_NAME]"
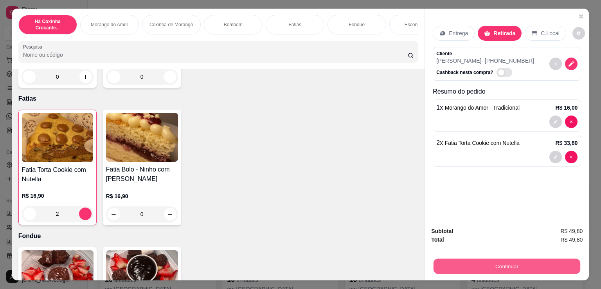
click at [503, 265] on button "Continuar" at bounding box center [507, 265] width 147 height 15
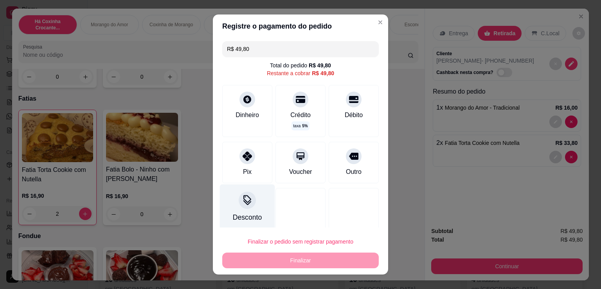
click at [247, 209] on div "Desconto" at bounding box center [247, 207] width 55 height 46
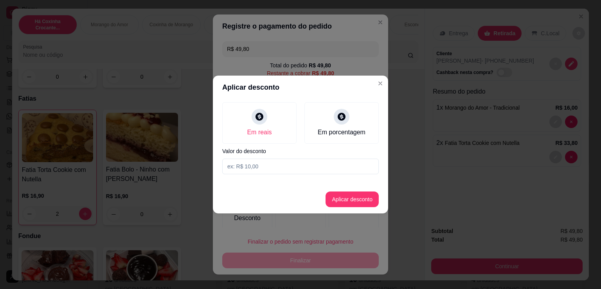
click at [277, 168] on input at bounding box center [300, 167] width 157 height 16
type input "1,80"
click at [340, 196] on button "Aplicar desconto" at bounding box center [352, 199] width 51 height 15
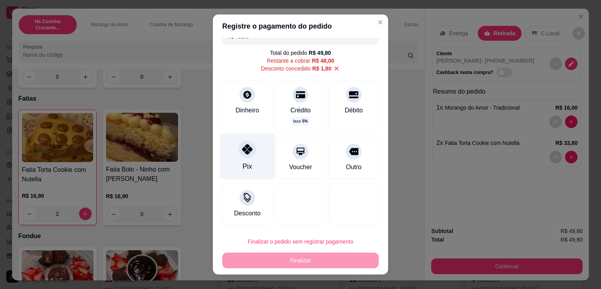
click at [248, 156] on div "Pix" at bounding box center [247, 156] width 55 height 46
type input "R$ 0,00"
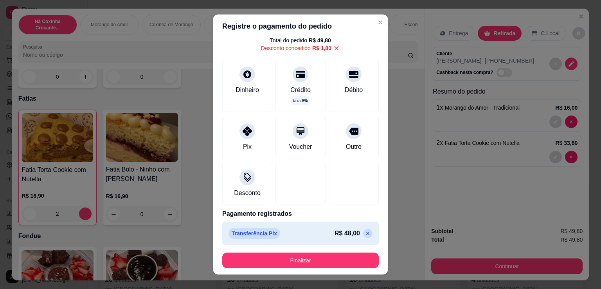
scroll to position [27, 0]
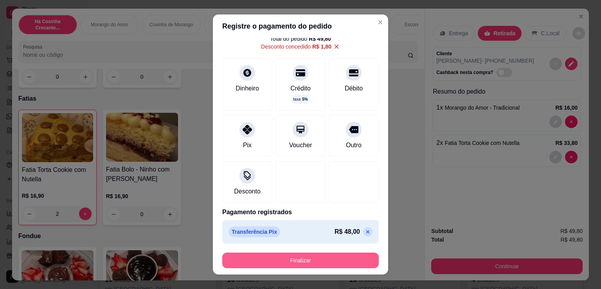
click at [321, 258] on button "Finalizar" at bounding box center [300, 260] width 157 height 16
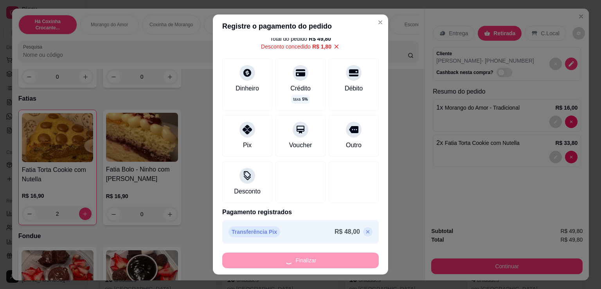
type input "0"
type input "-R$ 49,80"
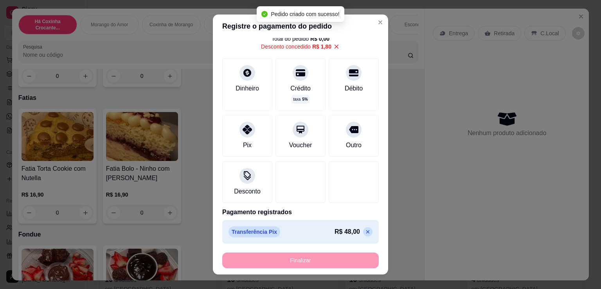
scroll to position [547, 0]
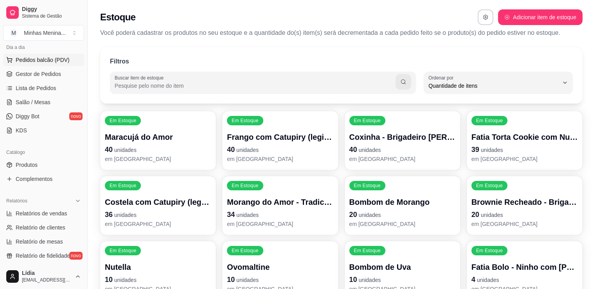
click at [31, 58] on span "Pedidos balcão (PDV)" at bounding box center [43, 60] width 54 height 8
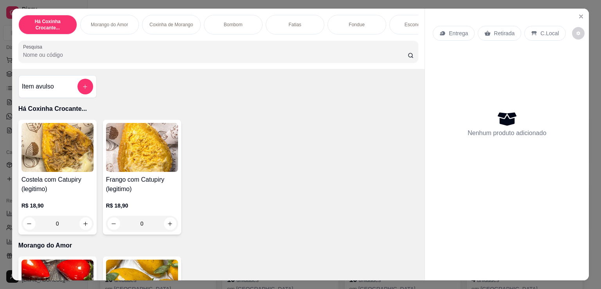
click at [164, 223] on div "0" at bounding box center [142, 224] width 72 height 16
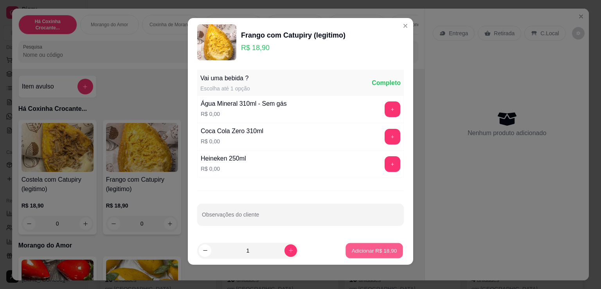
click at [364, 251] on p "Adicionar R$ 18,90" at bounding box center [374, 250] width 45 height 7
type input "1"
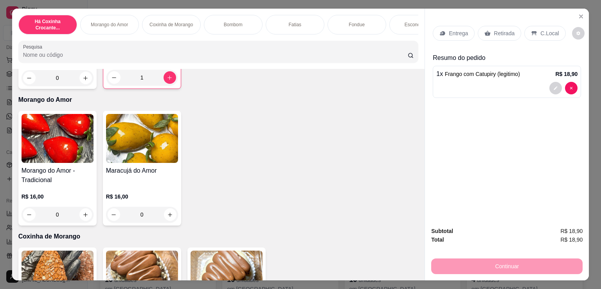
scroll to position [182, 0]
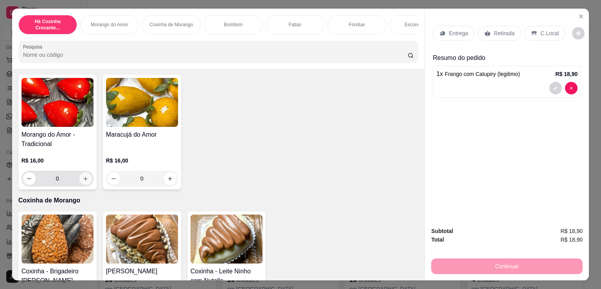
click at [83, 181] on icon "increase-product-quantity" at bounding box center [86, 179] width 6 height 6
type input "1"
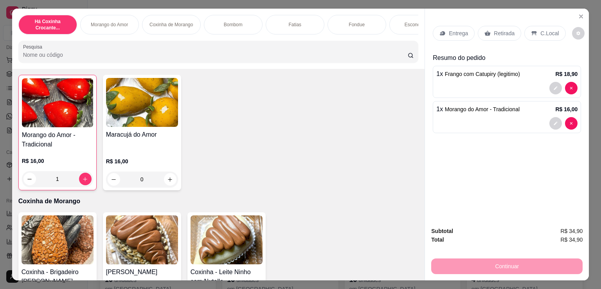
click at [503, 26] on div "Retirada" at bounding box center [499, 33] width 43 height 15
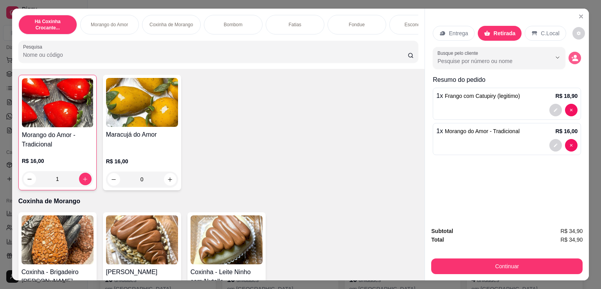
click at [571, 54] on icon "decrease-product-quantity" at bounding box center [574, 57] width 7 height 7
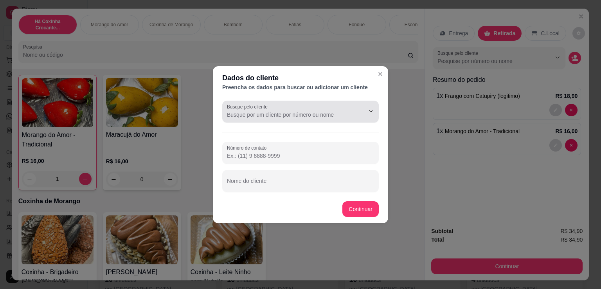
click at [267, 118] on input "Busque pelo cliente" at bounding box center [289, 115] width 125 height 8
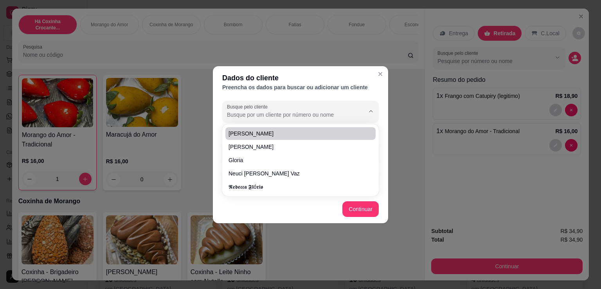
click at [243, 111] on input "Busque pelo cliente" at bounding box center [289, 115] width 125 height 8
click at [213, 132] on div "Dados do cliente Preencha os dados para buscar ou adicionar um cliente Busque p…" at bounding box center [300, 144] width 601 height 289
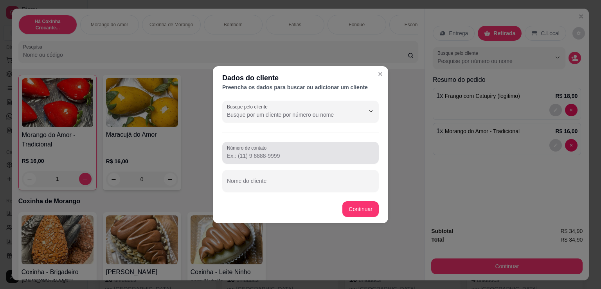
drag, startPoint x: 243, startPoint y: 151, endPoint x: 251, endPoint y: 158, distance: 10.8
click at [245, 152] on div "Número de contato" at bounding box center [300, 153] width 157 height 22
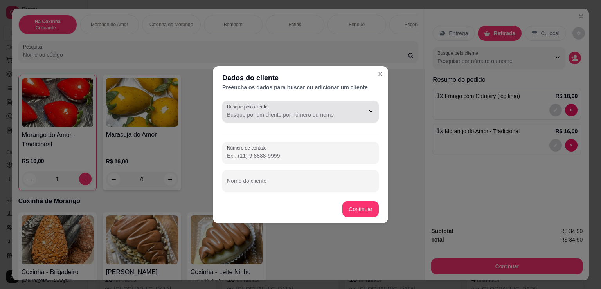
paste input "[PHONE_NUMBER]"
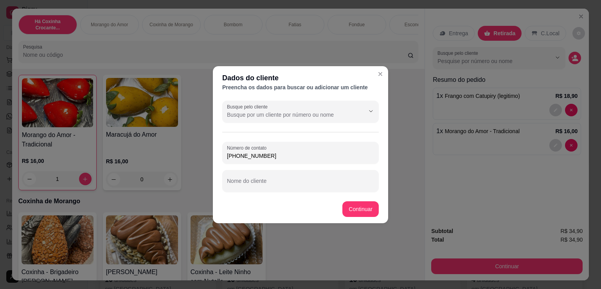
type input "[PHONE_NUMBER]"
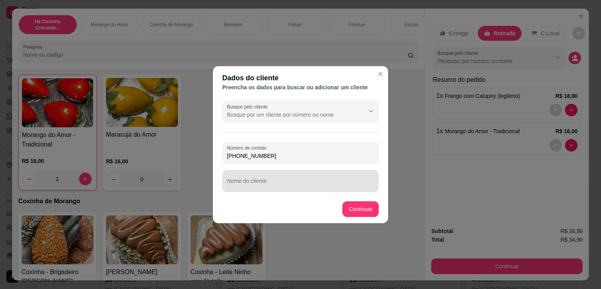
click at [282, 177] on div at bounding box center [300, 181] width 147 height 16
paste input "[PERSON_NAME]"
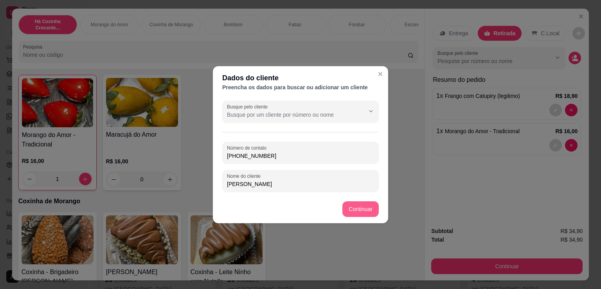
type input "[PERSON_NAME]"
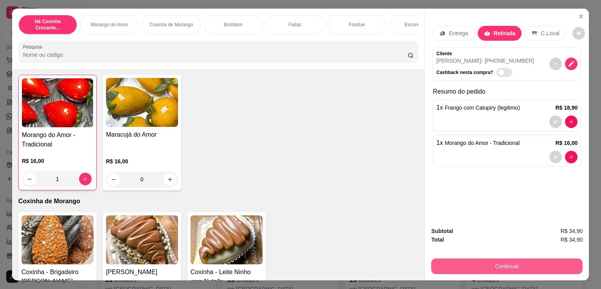
click at [499, 269] on button "Continuar" at bounding box center [506, 266] width 151 height 16
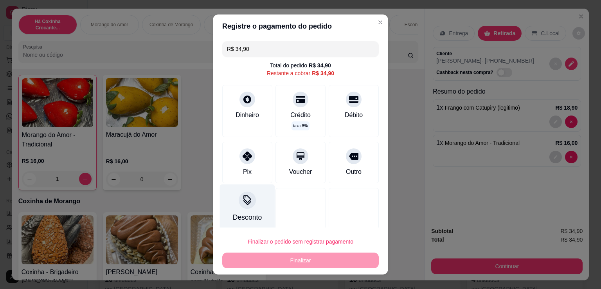
scroll to position [5, 0]
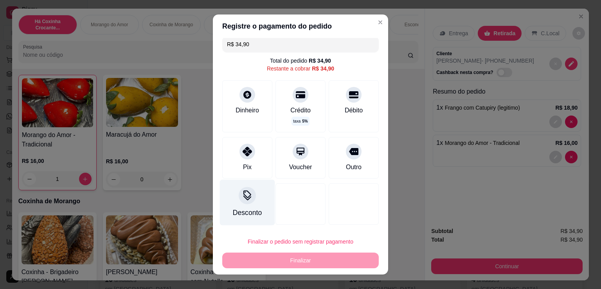
click at [244, 195] on icon at bounding box center [247, 195] width 10 height 10
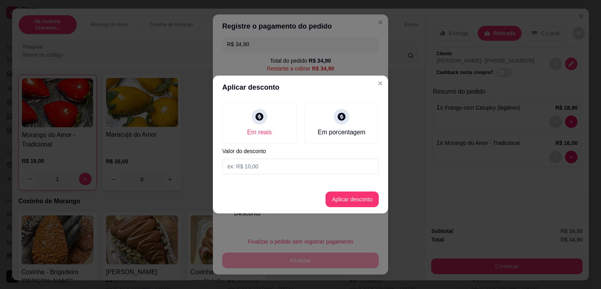
click at [274, 166] on input at bounding box center [300, 167] width 157 height 16
type input "0,90"
click at [340, 199] on button "Aplicar desconto" at bounding box center [352, 199] width 53 height 16
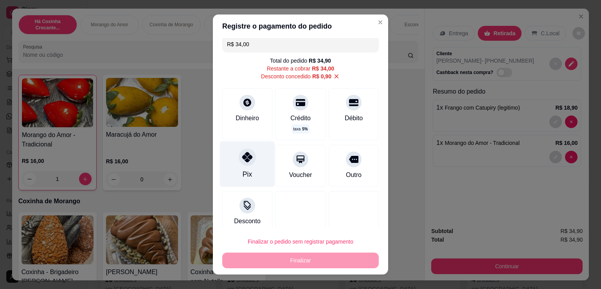
click at [241, 163] on div at bounding box center [247, 156] width 17 height 17
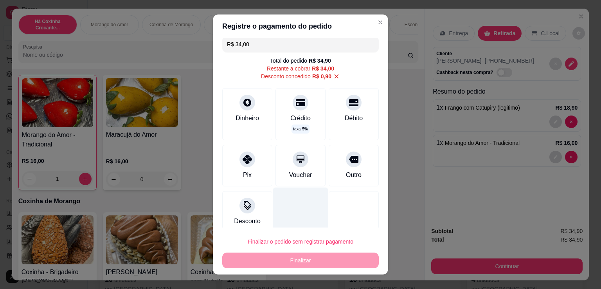
type input "R$ 0,00"
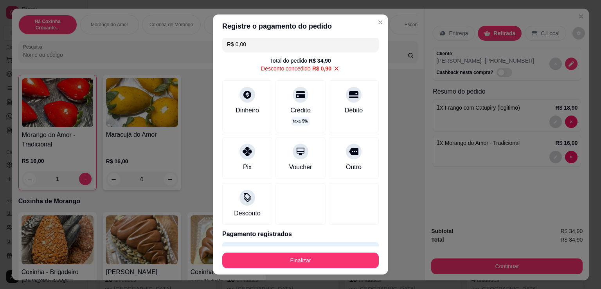
click at [281, 261] on button "Finalizar" at bounding box center [300, 260] width 157 height 16
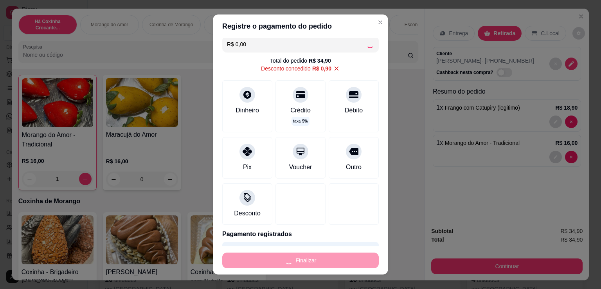
type input "0"
type input "-R$ 34,90"
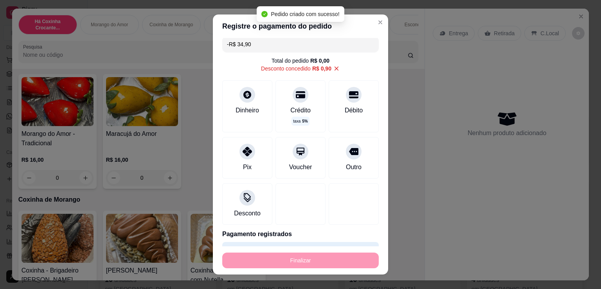
scroll to position [182, 0]
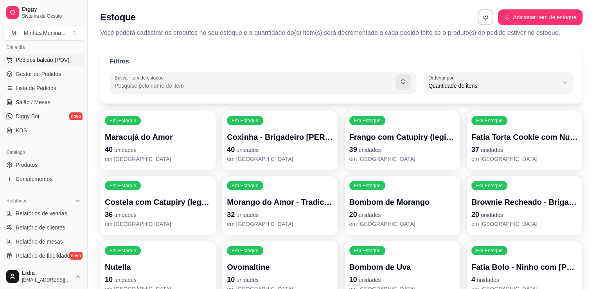
click at [59, 63] on button "Pedidos balcão (PDV)" at bounding box center [43, 60] width 81 height 13
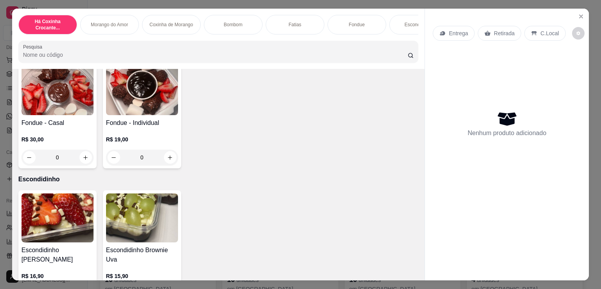
scroll to position [913, 0]
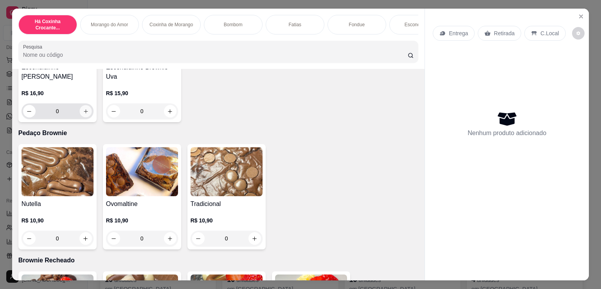
click at [79, 116] on button "increase-product-quantity" at bounding box center [85, 111] width 12 height 12
type input "1"
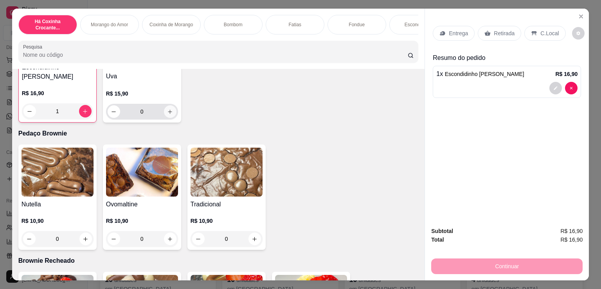
click at [171, 114] on button "increase-product-quantity" at bounding box center [170, 111] width 13 height 13
type input "1"
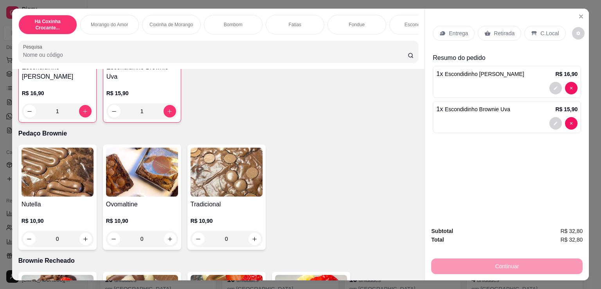
click at [485, 30] on icon at bounding box center [488, 33] width 6 height 6
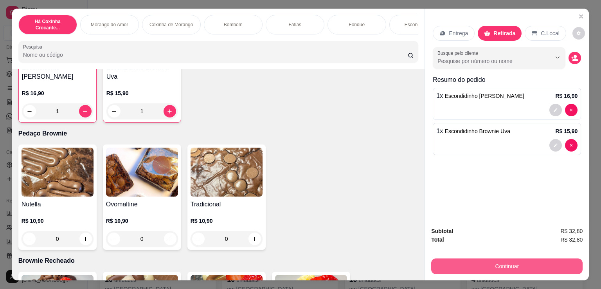
click at [484, 263] on button "Continuar" at bounding box center [506, 266] width 151 height 16
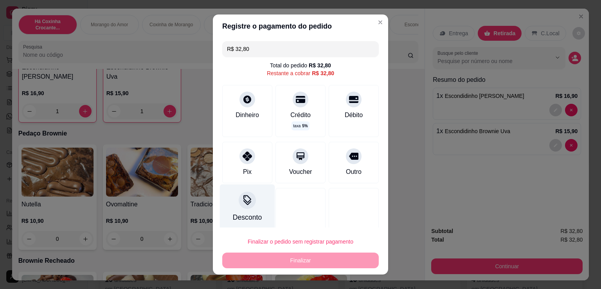
click at [251, 210] on div "Desconto" at bounding box center [247, 207] width 55 height 46
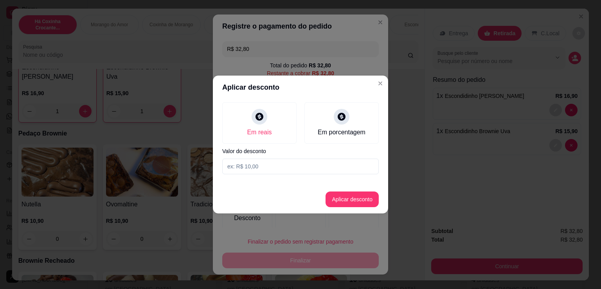
click at [264, 169] on input at bounding box center [300, 167] width 157 height 16
type input "0,80"
click at [362, 199] on button "Aplicar desconto" at bounding box center [352, 199] width 51 height 15
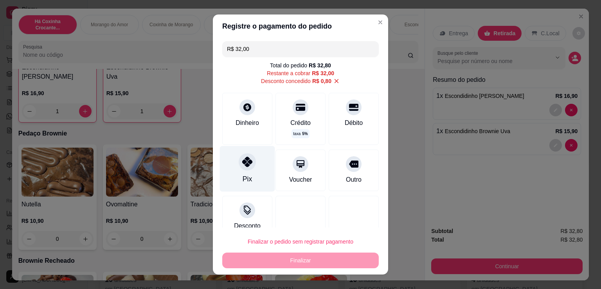
click at [242, 166] on icon at bounding box center [247, 162] width 10 height 10
type input "R$ 0,00"
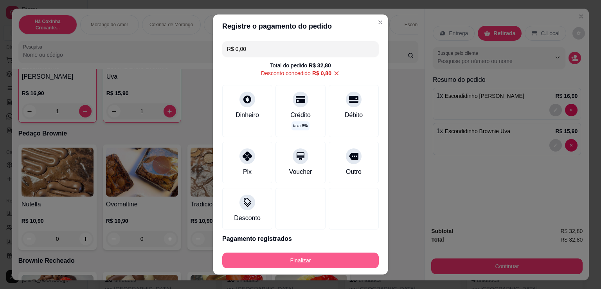
click at [302, 255] on button "Finalizar" at bounding box center [300, 260] width 157 height 16
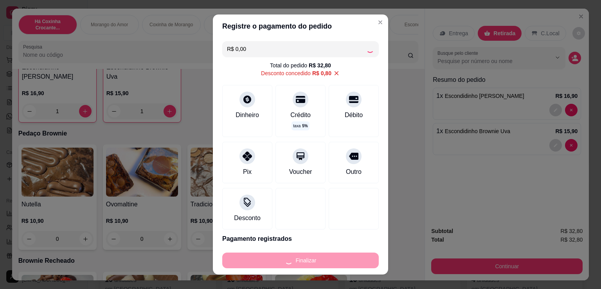
type input "0"
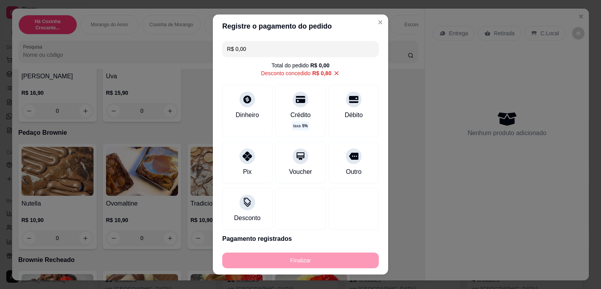
type input "-R$ 32,80"
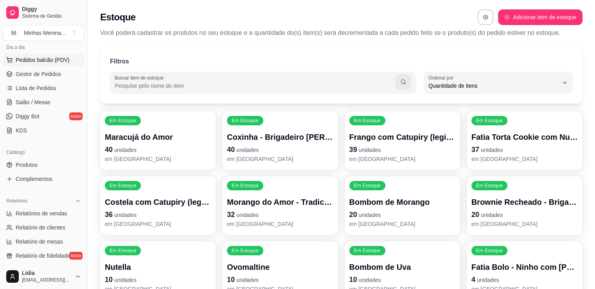
click at [68, 61] on button "Pedidos balcão (PDV)" at bounding box center [43, 60] width 81 height 13
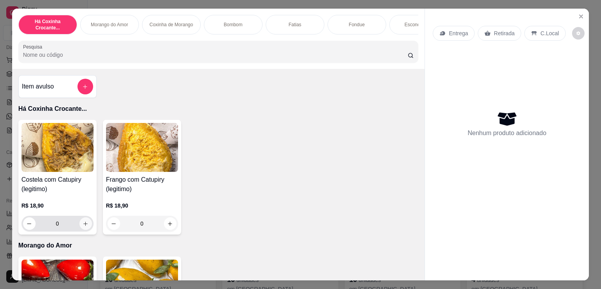
click at [86, 228] on button "increase-product-quantity" at bounding box center [85, 223] width 13 height 13
type input "1"
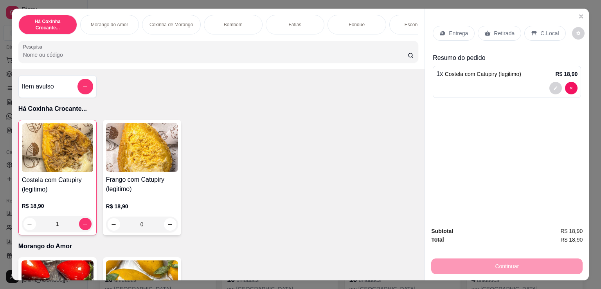
click at [168, 224] on div "0" at bounding box center [142, 224] width 72 height 16
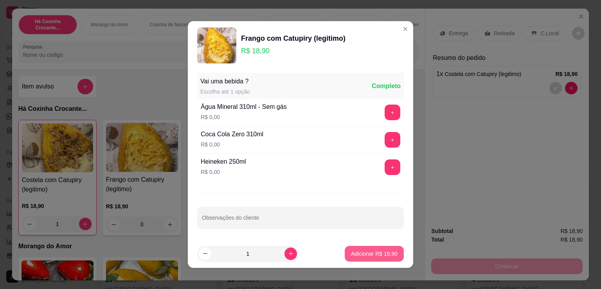
click at [374, 256] on p "Adicionar R$ 18,90" at bounding box center [374, 254] width 47 height 8
type input "1"
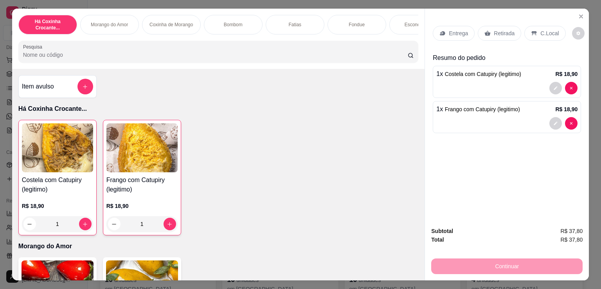
scroll to position [182, 0]
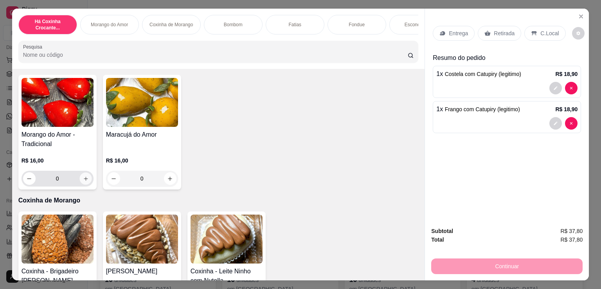
click at [86, 179] on button "increase-product-quantity" at bounding box center [85, 179] width 12 height 12
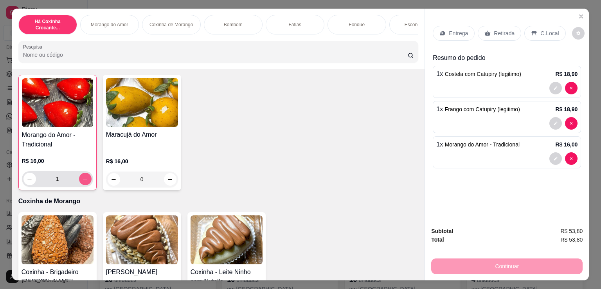
click at [86, 179] on button "increase-product-quantity" at bounding box center [85, 179] width 13 height 13
type input "2"
click at [169, 182] on icon "increase-product-quantity" at bounding box center [170, 180] width 6 height 6
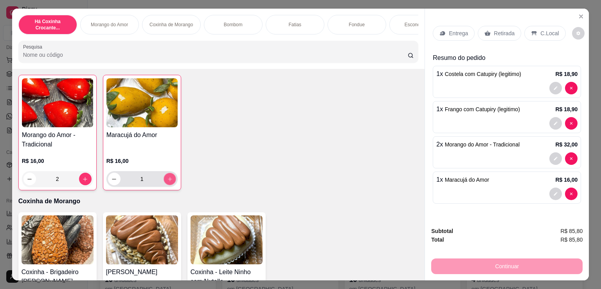
click at [169, 182] on icon "increase-product-quantity" at bounding box center [170, 179] width 6 height 6
type input "2"
click at [501, 32] on p "Retirada" at bounding box center [504, 33] width 21 height 8
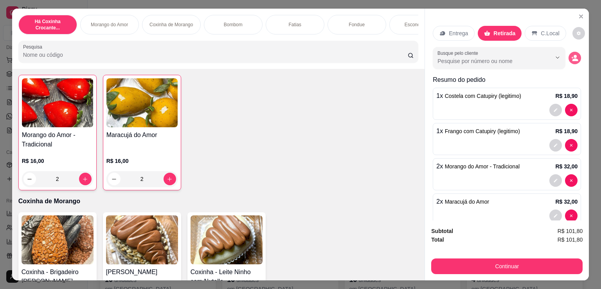
click at [571, 54] on icon "decrease-product-quantity" at bounding box center [574, 57] width 7 height 7
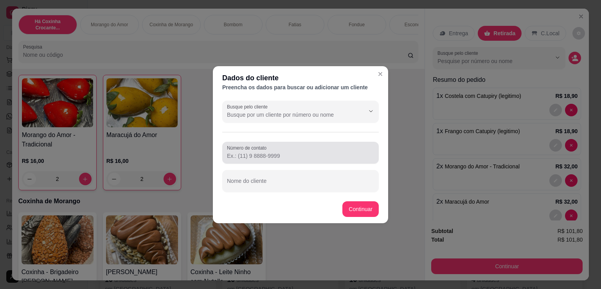
click at [269, 151] on div at bounding box center [300, 153] width 147 height 16
paste input "[PHONE_NUMBER]"
type input "[PHONE_NUMBER]"
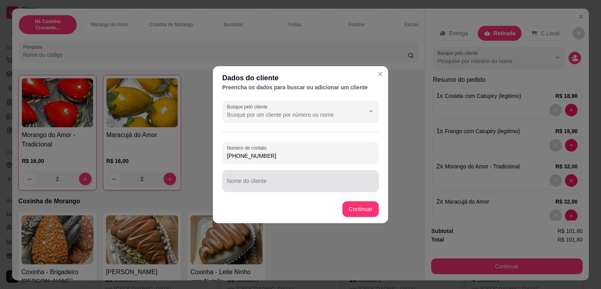
click at [292, 179] on div at bounding box center [300, 181] width 147 height 16
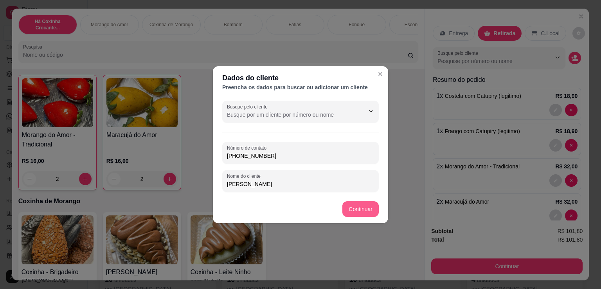
type input "[PERSON_NAME]"
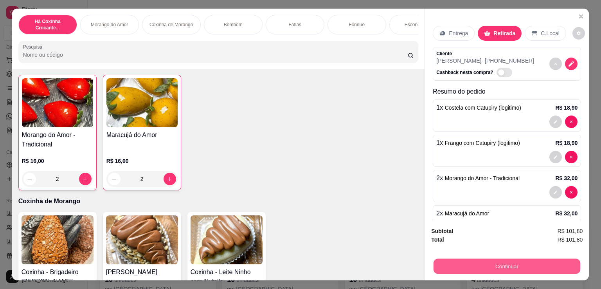
click at [488, 266] on button "Continuar" at bounding box center [507, 265] width 147 height 15
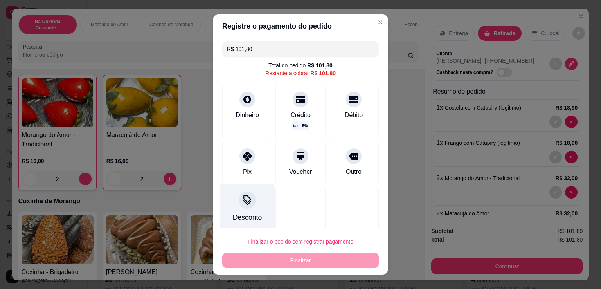
click at [243, 196] on icon at bounding box center [247, 199] width 8 height 8
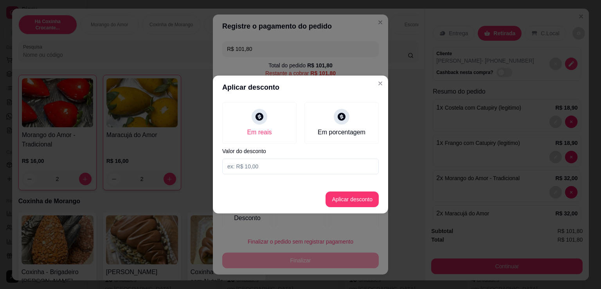
click at [253, 173] on input at bounding box center [300, 167] width 157 height 16
type input "5,00"
click at [344, 196] on button "Aplicar desconto" at bounding box center [352, 199] width 53 height 16
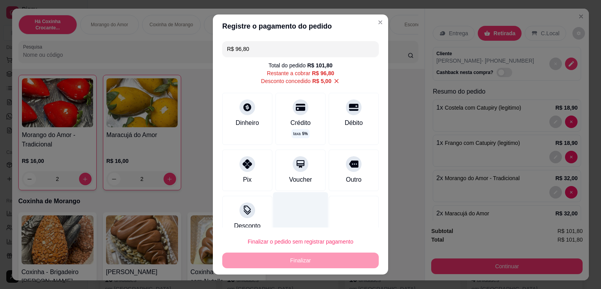
drag, startPoint x: 243, startPoint y: 174, endPoint x: 271, endPoint y: 228, distance: 60.9
click at [243, 175] on div "Pix" at bounding box center [247, 179] width 9 height 9
type input "R$ 0,00"
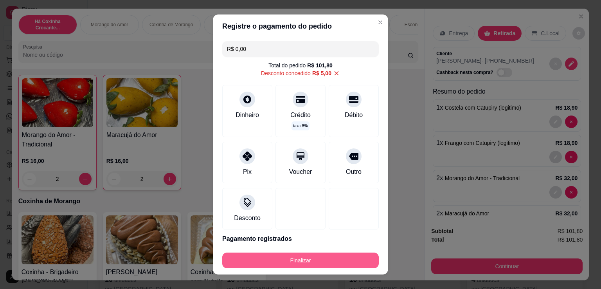
click at [283, 260] on button "Finalizar" at bounding box center [300, 260] width 157 height 16
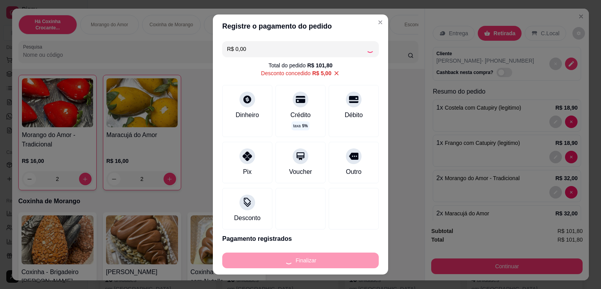
type input "0"
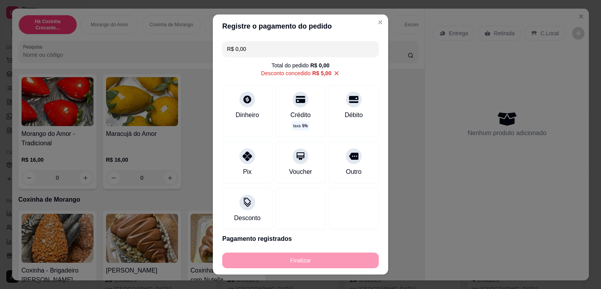
type input "-R$ 101,80"
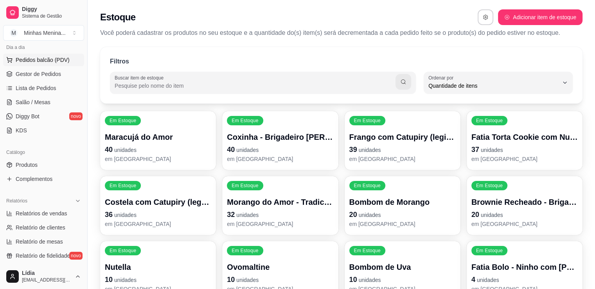
click at [46, 59] on span "Pedidos balcão (PDV)" at bounding box center [43, 60] width 54 height 8
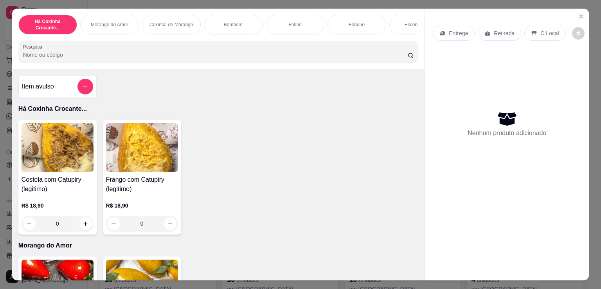
scroll to position [182, 0]
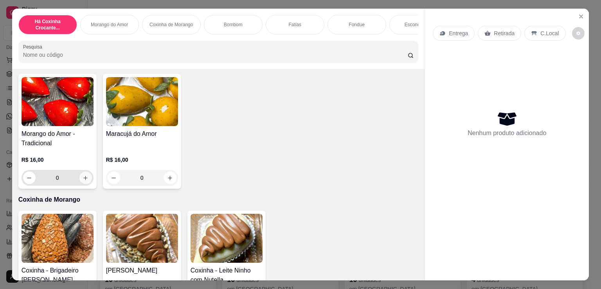
click at [83, 181] on icon "increase-product-quantity" at bounding box center [86, 178] width 6 height 6
type input "1"
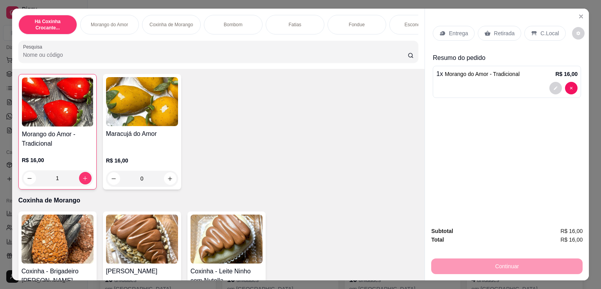
click at [504, 29] on p "Retirada" at bounding box center [504, 33] width 21 height 8
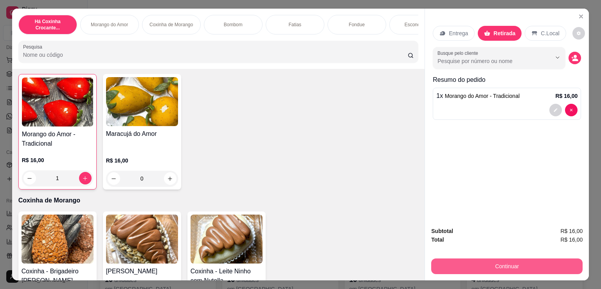
click at [476, 270] on button "Continuar" at bounding box center [506, 266] width 151 height 16
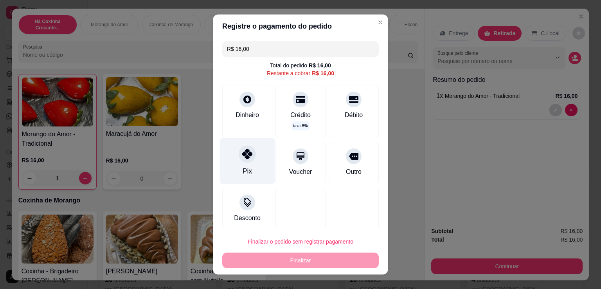
click at [253, 162] on div "Pix" at bounding box center [247, 161] width 55 height 46
type input "R$ 0,00"
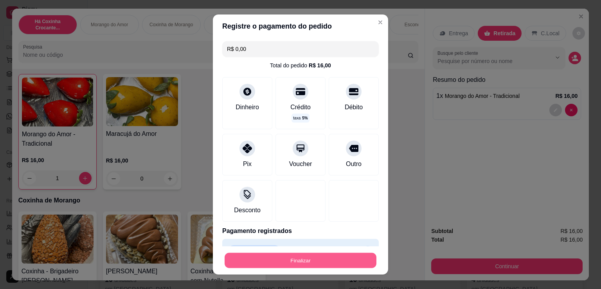
click at [313, 258] on button "Finalizar" at bounding box center [301, 260] width 152 height 15
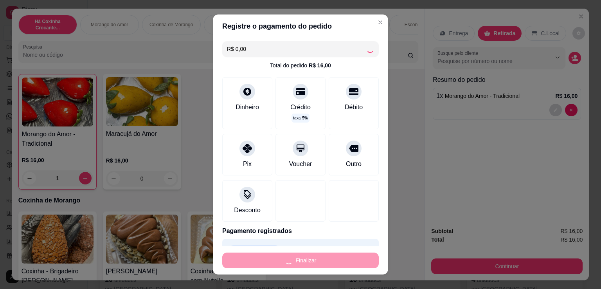
type input "0"
type input "-R$ 16,00"
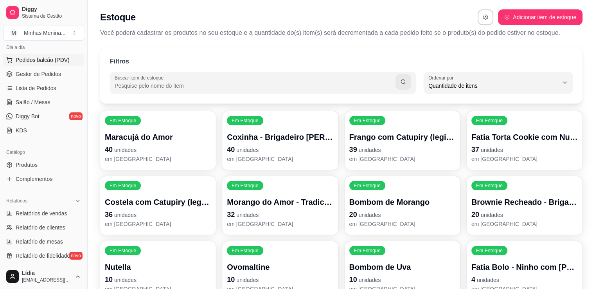
click at [36, 54] on button "Pedidos balcão (PDV)" at bounding box center [43, 60] width 81 height 13
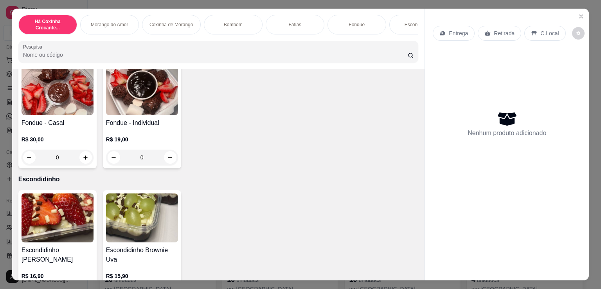
scroll to position [913, 0]
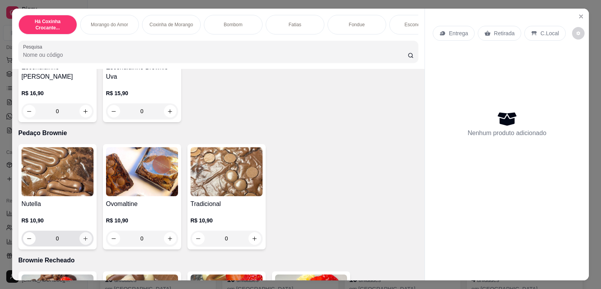
click at [83, 241] on icon "increase-product-quantity" at bounding box center [86, 239] width 6 height 6
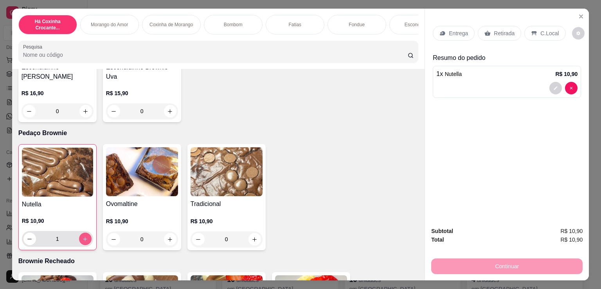
click at [83, 241] on icon "increase-product-quantity" at bounding box center [85, 239] width 4 height 4
type input "2"
click at [475, 264] on div "Continuar" at bounding box center [506, 265] width 151 height 18
click at [555, 86] on icon "decrease-product-quantity" at bounding box center [555, 88] width 5 height 5
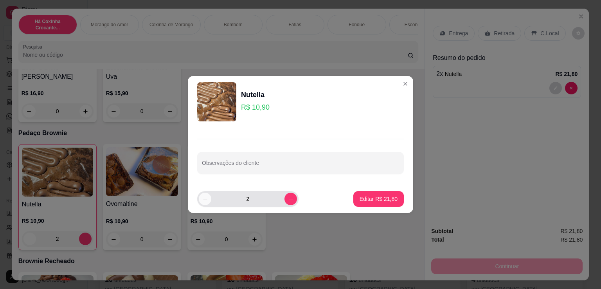
click at [202, 204] on button "decrease-product-quantity" at bounding box center [205, 199] width 13 height 13
type input "1"
click at [354, 202] on button "Editar R$ 10,90" at bounding box center [378, 198] width 49 height 15
type input "1"
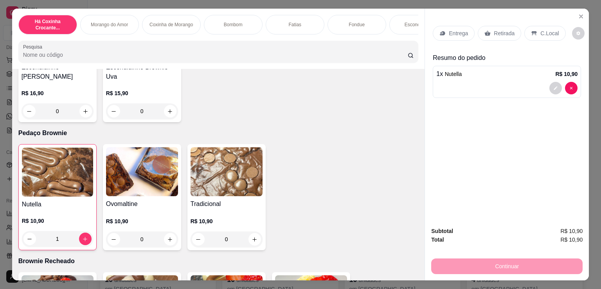
click at [481, 261] on div "Continuar" at bounding box center [506, 265] width 151 height 18
click at [495, 29] on p "Retirada" at bounding box center [504, 33] width 21 height 8
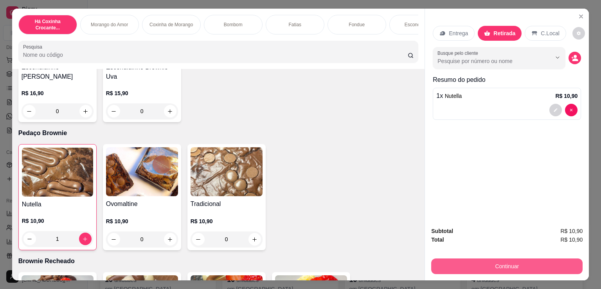
click at [463, 270] on button "Continuar" at bounding box center [506, 266] width 151 height 16
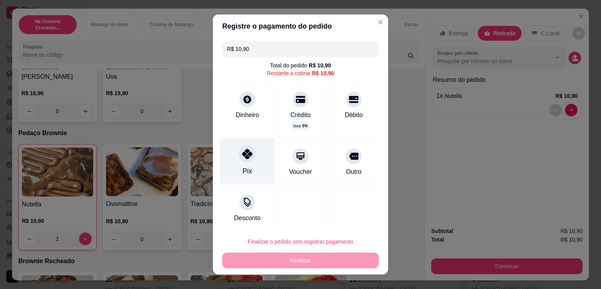
click at [249, 165] on div "Pix" at bounding box center [247, 161] width 55 height 46
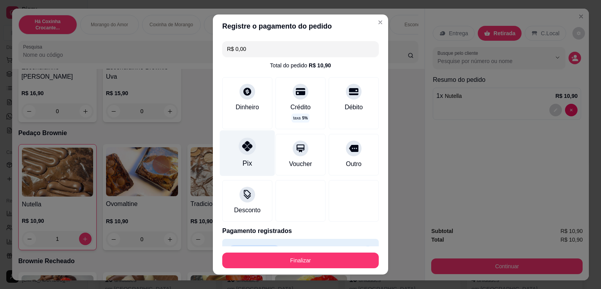
type input "R$ 0,00"
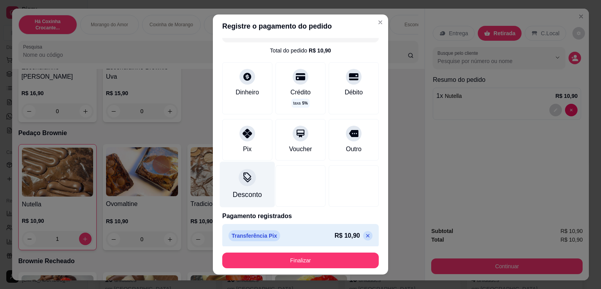
scroll to position [19, 0]
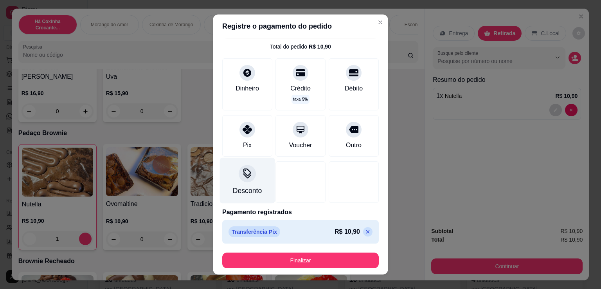
click at [256, 187] on div "Desconto" at bounding box center [247, 191] width 29 height 10
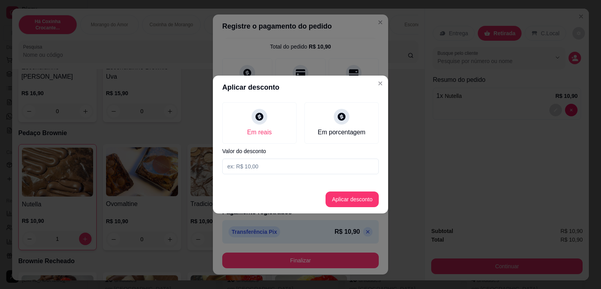
click at [310, 162] on input at bounding box center [300, 167] width 157 height 16
type input "0,90"
click at [335, 202] on button "Aplicar desconto" at bounding box center [352, 199] width 53 height 16
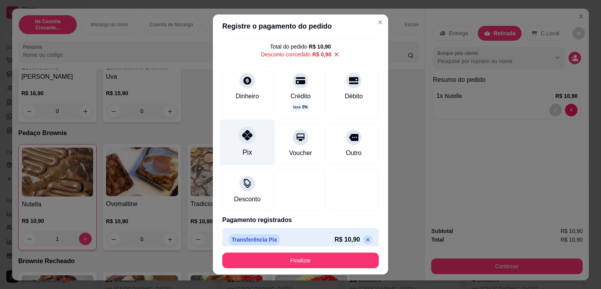
click at [243, 142] on div at bounding box center [247, 134] width 17 height 17
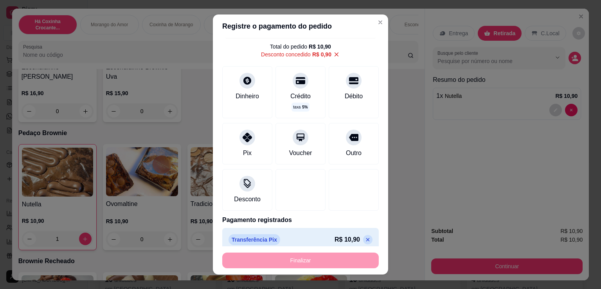
click at [313, 265] on div "Finalizar" at bounding box center [300, 260] width 157 height 16
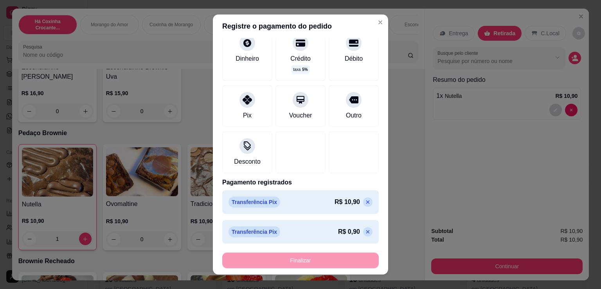
click at [363, 205] on p at bounding box center [367, 201] width 9 height 9
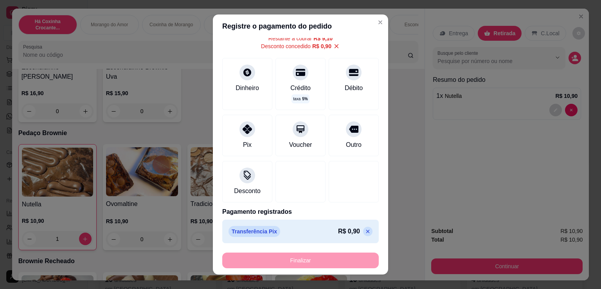
scroll to position [34, 0]
click at [365, 229] on icon at bounding box center [368, 232] width 6 height 6
type input "R$ 10,00"
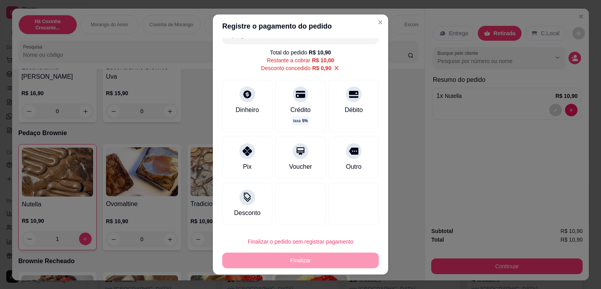
scroll to position [13, 0]
click at [255, 209] on div "Desconto" at bounding box center [247, 212] width 29 height 10
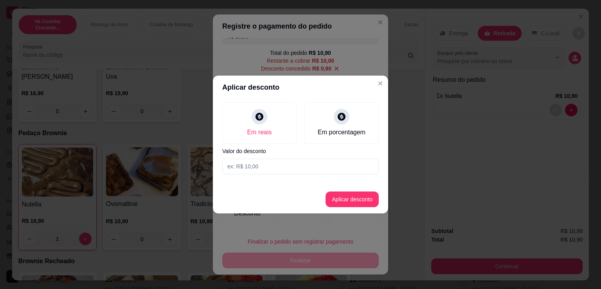
click at [275, 159] on input at bounding box center [300, 167] width 157 height 16
type input "0,90"
click at [355, 200] on button "Aplicar desconto" at bounding box center [352, 199] width 53 height 16
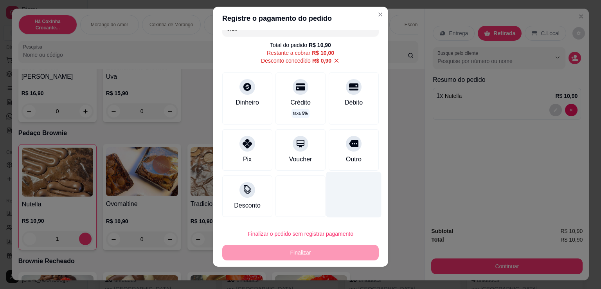
scroll to position [11, 0]
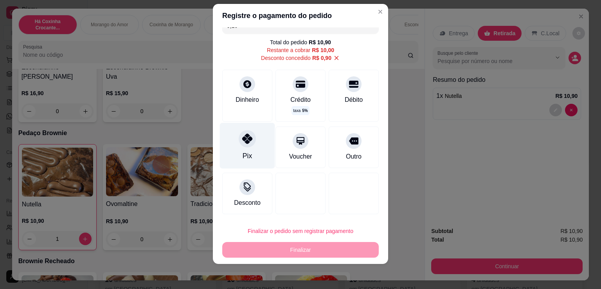
click at [252, 136] on div "Pix" at bounding box center [247, 146] width 55 height 46
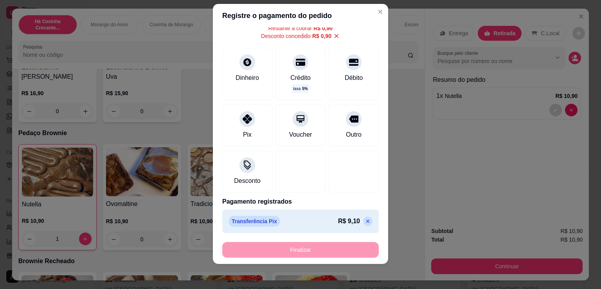
click at [365, 220] on icon at bounding box center [368, 221] width 6 height 6
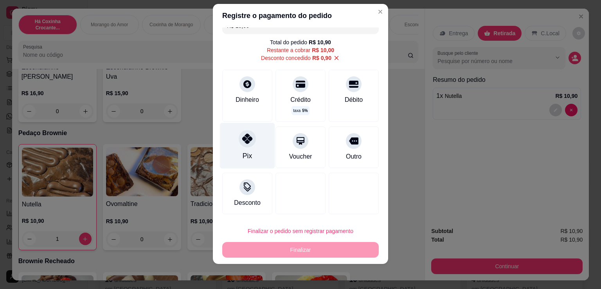
click at [248, 147] on div "Pix" at bounding box center [247, 146] width 55 height 46
type input "R$ 0,00"
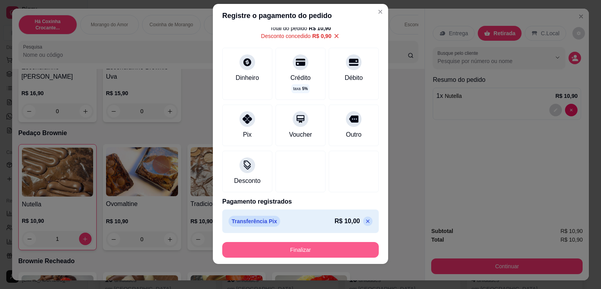
click at [264, 247] on button "Finalizar" at bounding box center [300, 250] width 157 height 16
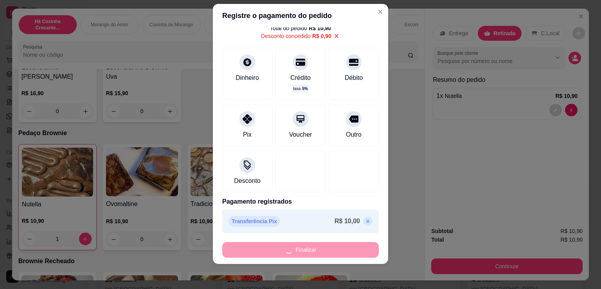
type input "0"
type input "-R$ 10,90"
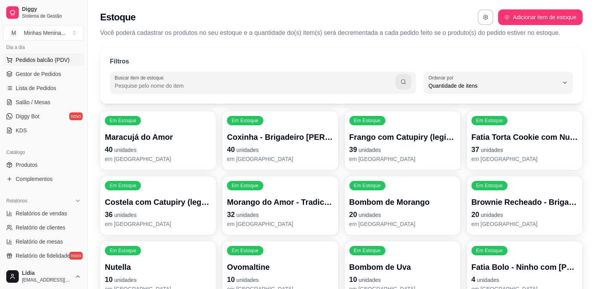
click at [52, 58] on span "Pedidos balcão (PDV)" at bounding box center [43, 60] width 54 height 8
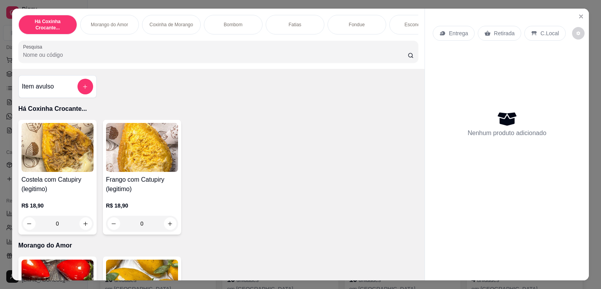
scroll to position [182, 0]
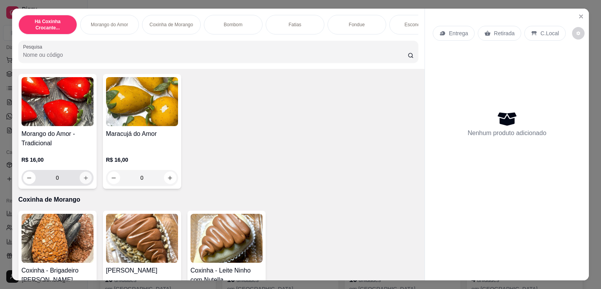
click at [81, 176] on button "increase-product-quantity" at bounding box center [85, 178] width 12 height 12
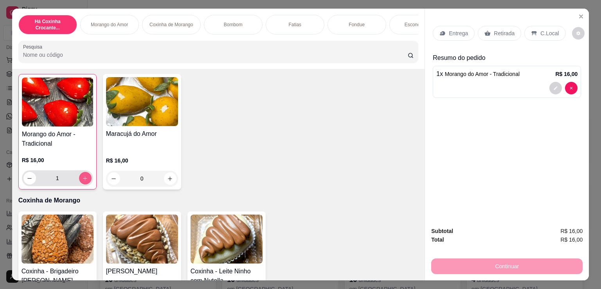
click at [81, 176] on button "increase-product-quantity" at bounding box center [85, 178] width 13 height 13
click at [27, 180] on icon "decrease-product-quantity" at bounding box center [30, 178] width 6 height 6
type input "1"
click at [556, 87] on button "decrease-product-quantity" at bounding box center [555, 88] width 13 height 13
click at [498, 32] on p "Retirada" at bounding box center [504, 33] width 21 height 8
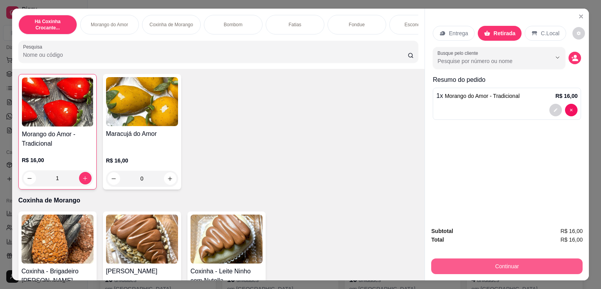
click at [535, 266] on button "Continuar" at bounding box center [506, 266] width 151 height 16
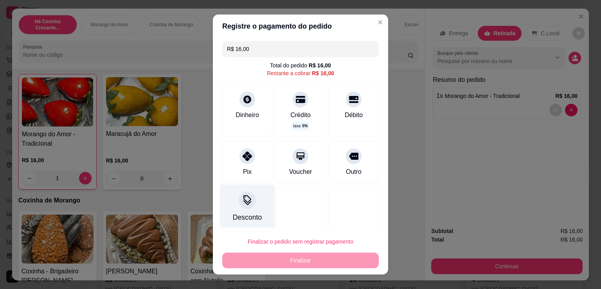
click at [243, 213] on div "Desconto" at bounding box center [247, 217] width 29 height 10
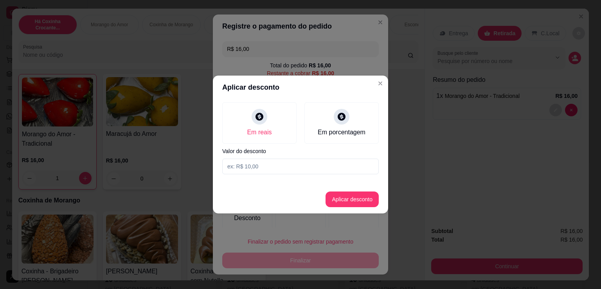
click at [271, 171] on input at bounding box center [300, 167] width 157 height 16
type input "2,00"
drag, startPoint x: 342, startPoint y: 190, endPoint x: 344, endPoint y: 198, distance: 7.8
click at [342, 191] on footer "Aplicar desconto" at bounding box center [300, 199] width 175 height 28
click at [346, 202] on button "Aplicar desconto" at bounding box center [352, 199] width 53 height 16
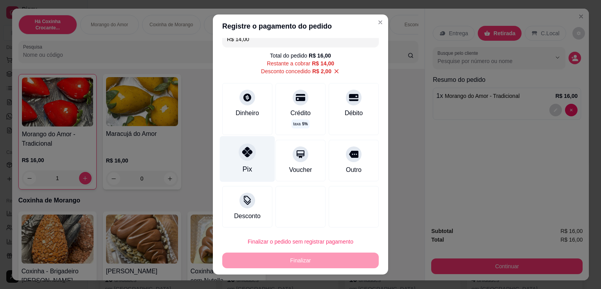
scroll to position [13, 0]
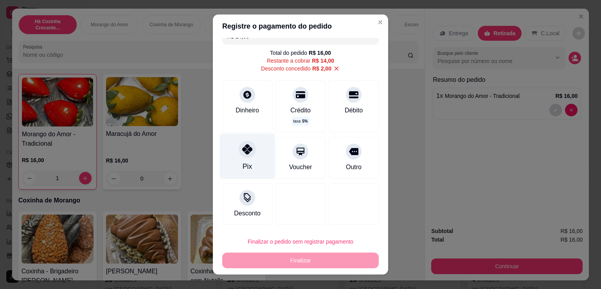
click at [248, 164] on div "Pix" at bounding box center [247, 156] width 55 height 46
type input "R$ 0,00"
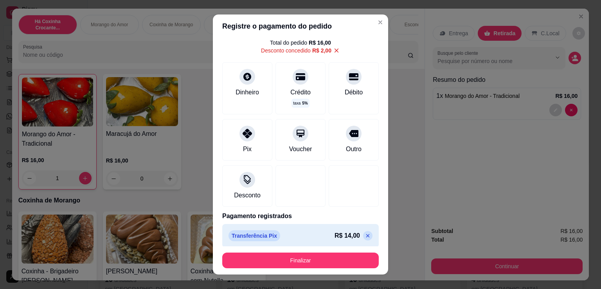
scroll to position [27, 0]
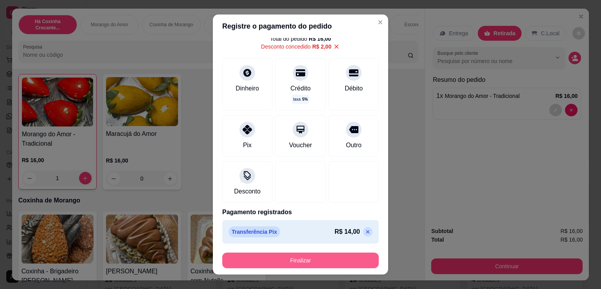
click at [311, 260] on button "Finalizar" at bounding box center [300, 260] width 157 height 16
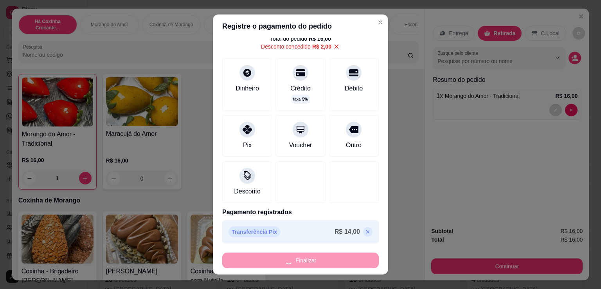
type input "0"
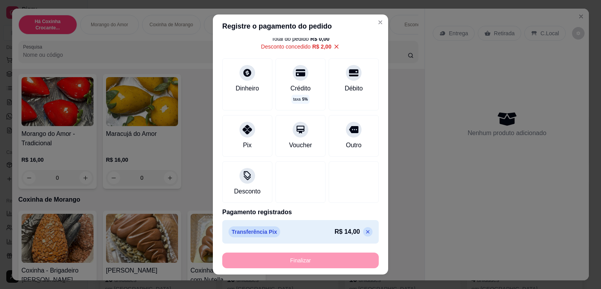
type input "-R$ 16,00"
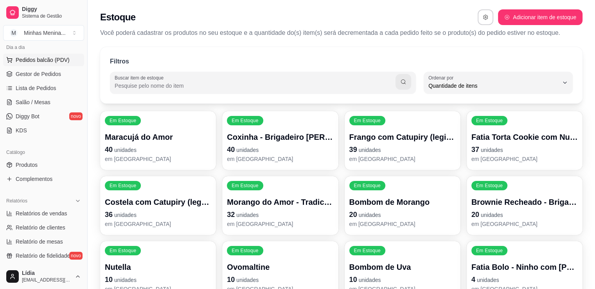
click at [56, 59] on span "Pedidos balcão (PDV)" at bounding box center [43, 60] width 54 height 8
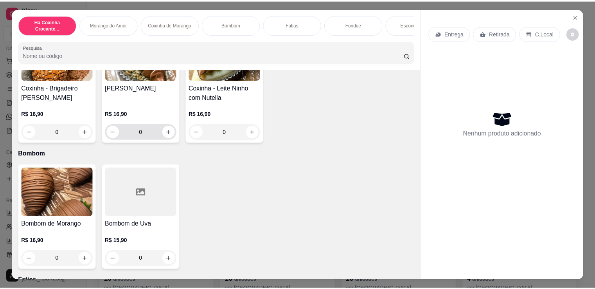
scroll to position [182, 0]
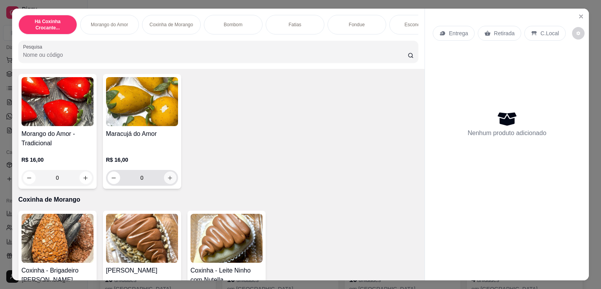
click at [167, 178] on icon "increase-product-quantity" at bounding box center [170, 178] width 6 height 6
type input "1"
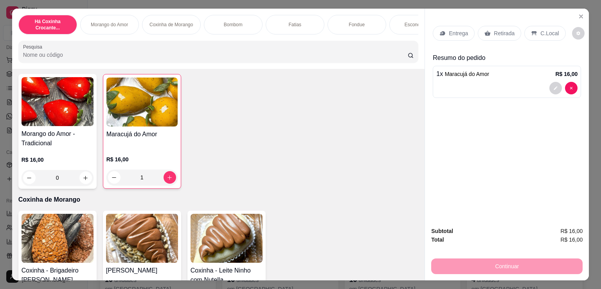
drag, startPoint x: 498, startPoint y: 258, endPoint x: 501, endPoint y: 245, distance: 14.0
click at [498, 257] on div "Continuar" at bounding box center [506, 265] width 151 height 18
click at [495, 33] on p "Retirada" at bounding box center [504, 33] width 21 height 8
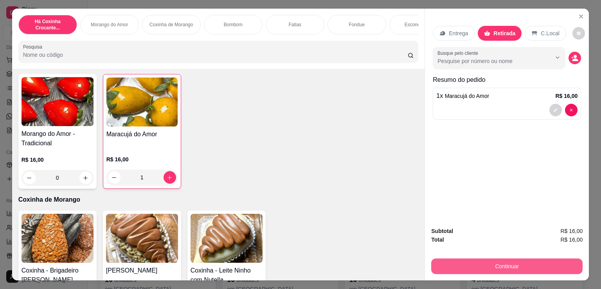
click at [468, 264] on button "Continuar" at bounding box center [506, 266] width 151 height 16
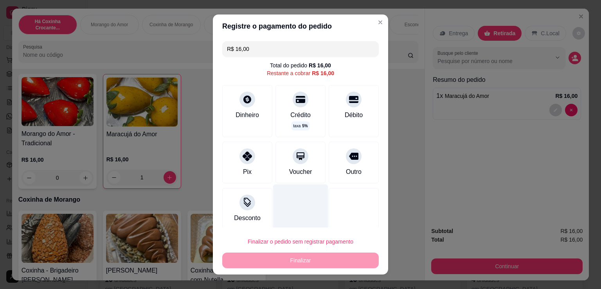
drag, startPoint x: 244, startPoint y: 163, endPoint x: 271, endPoint y: 218, distance: 61.3
click at [245, 163] on div "Pix" at bounding box center [247, 162] width 50 height 41
type input "R$ 0,00"
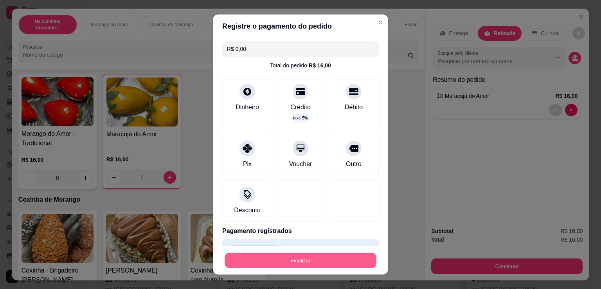
click at [285, 256] on button "Finalizar" at bounding box center [301, 260] width 152 height 15
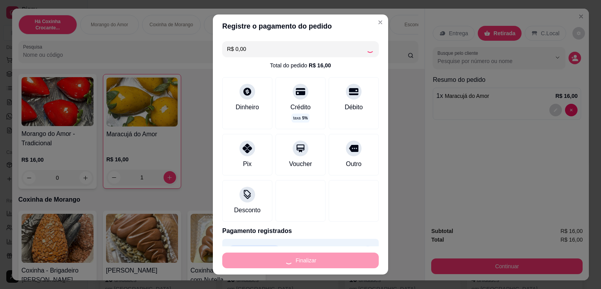
type input "0"
type input "-R$ 16,00"
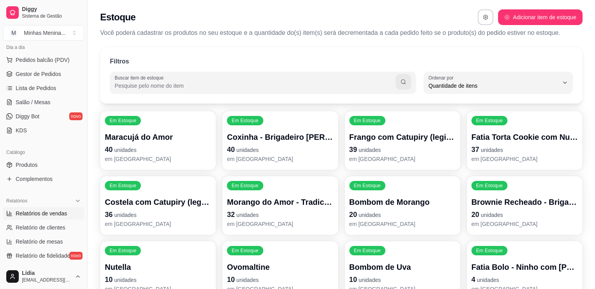
click at [43, 212] on span "Relatórios de vendas" at bounding box center [42, 213] width 52 height 8
select select "ALL"
select select "0"
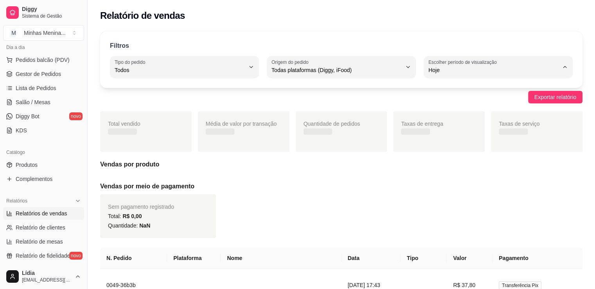
click at [441, 67] on span "Hoje" at bounding box center [494, 70] width 130 height 8
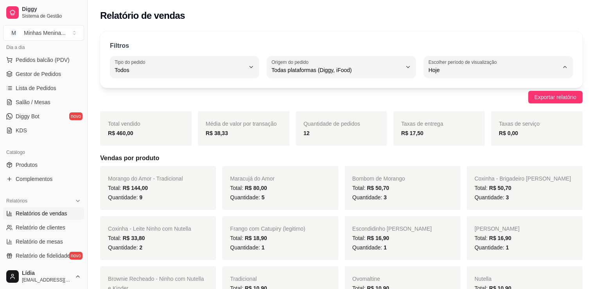
click at [453, 143] on span "30 dias" at bounding box center [495, 139] width 124 height 7
type input "30"
select select "30"
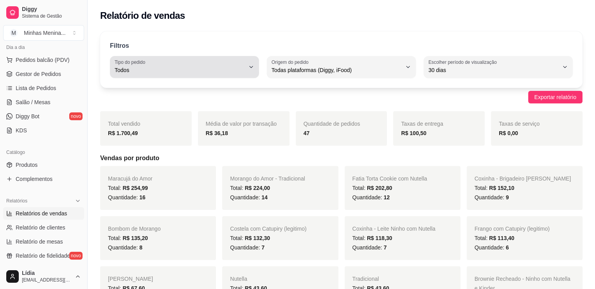
click at [193, 72] on span "Todos" at bounding box center [180, 70] width 130 height 8
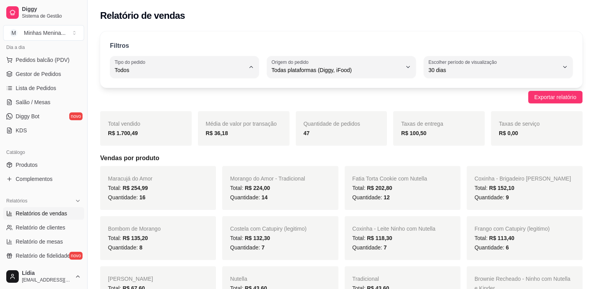
click at [177, 117] on span "Retirada" at bounding box center [181, 113] width 124 height 7
type input "PICKUP"
select select "PICKUP"
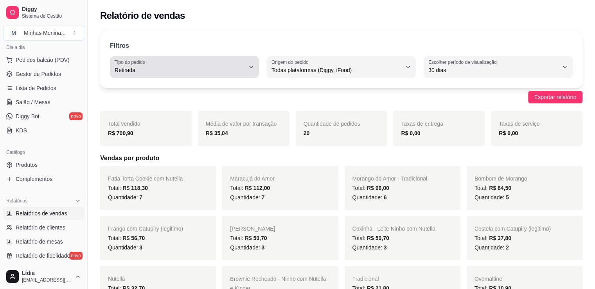
click at [187, 74] on div "Retirada" at bounding box center [180, 67] width 130 height 16
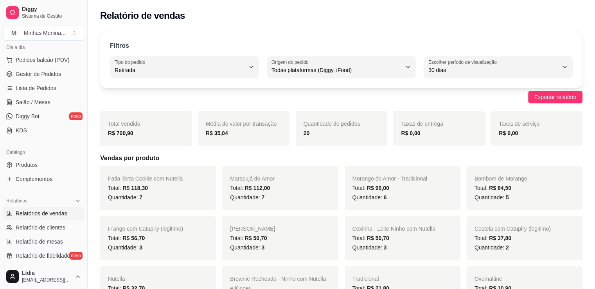
click at [176, 79] on div "Filtros PICKUP Tipo do pedido Todos Entrega Retirada Mesa Consumo local Tipo do…" at bounding box center [341, 59] width 483 height 56
click at [181, 62] on div "Retirada" at bounding box center [180, 67] width 130 height 16
click at [174, 84] on li "Todos" at bounding box center [184, 89] width 137 height 12
type input "ALL"
select select "ALL"
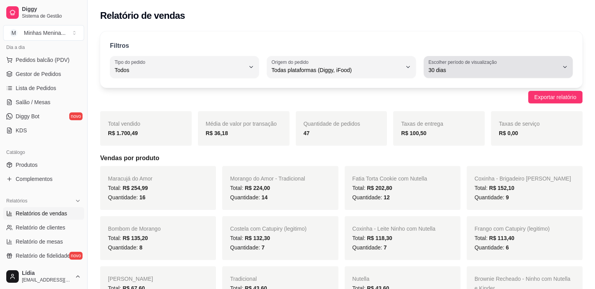
click at [468, 66] on span "30 dias" at bounding box center [494, 70] width 130 height 8
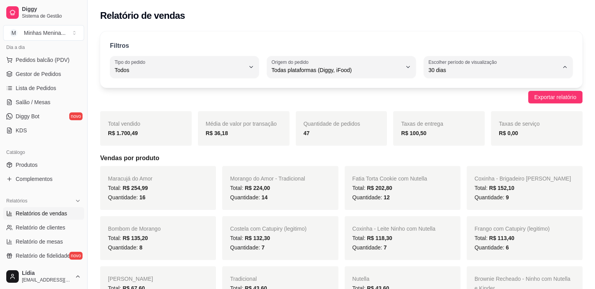
click at [455, 153] on span "45 dias" at bounding box center [495, 152] width 124 height 7
type input "45"
select select "45"
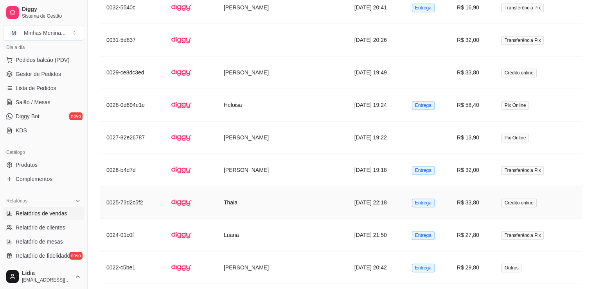
scroll to position [1265, 0]
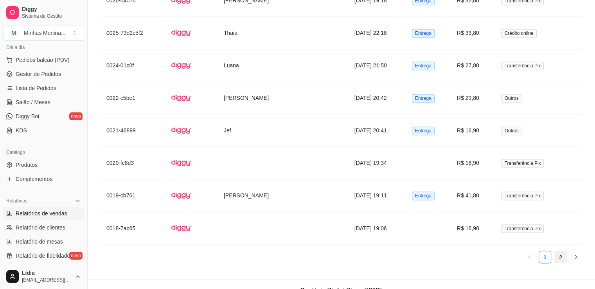
click at [562, 251] on link "2" at bounding box center [561, 257] width 12 height 12
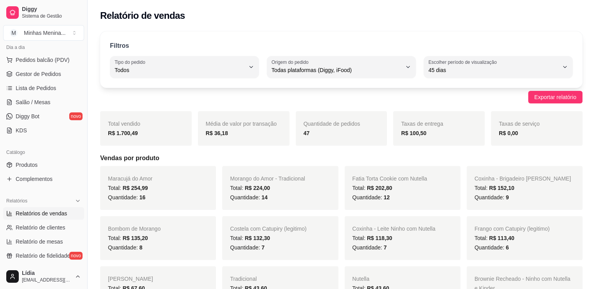
scroll to position [0, 0]
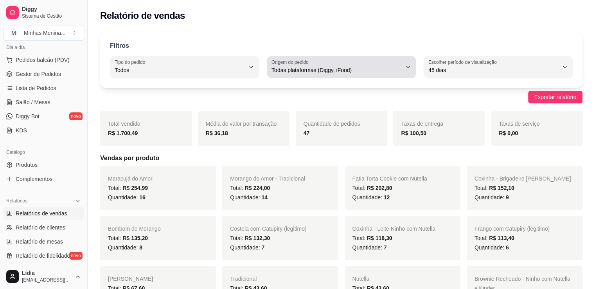
click at [351, 67] on span "Todas plataformas (Diggy, iFood)" at bounding box center [337, 70] width 130 height 8
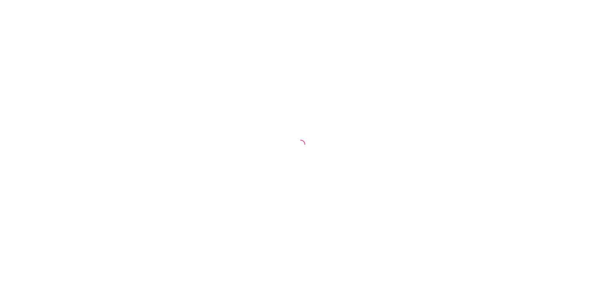
select select "ALL"
select select "0"
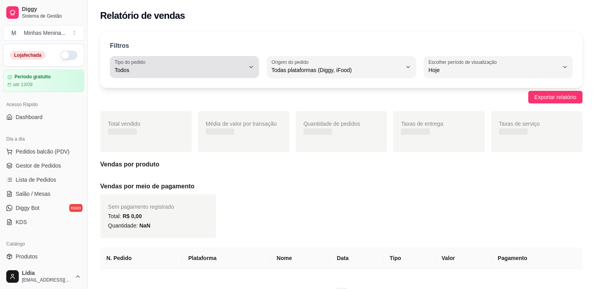
click at [164, 69] on span "Todos" at bounding box center [180, 70] width 130 height 8
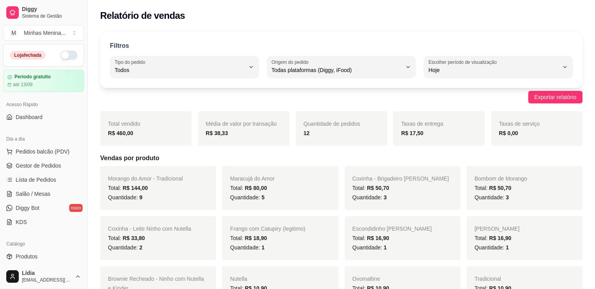
click at [183, 37] on div "Filtros ALL Tipo do pedido Todos Entrega Retirada Mesa Consumo local Tipo do pe…" at bounding box center [341, 59] width 483 height 56
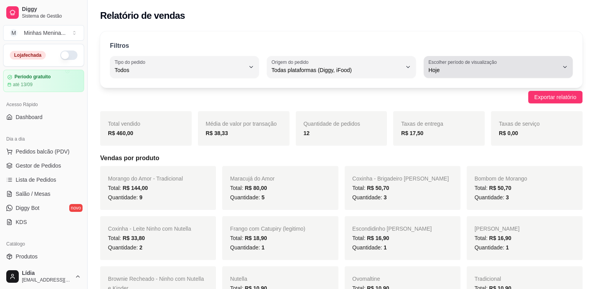
click at [463, 65] on div "Hoje" at bounding box center [494, 67] width 130 height 16
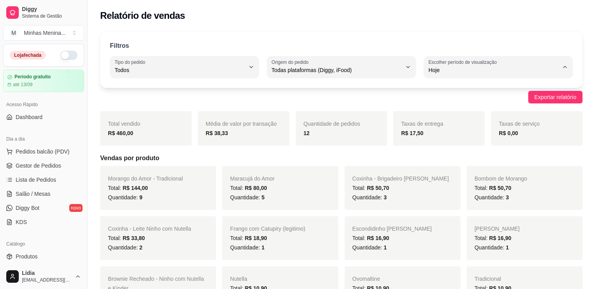
click at [448, 155] on span "45 dias" at bounding box center [495, 152] width 124 height 7
type input "45"
select select "45"
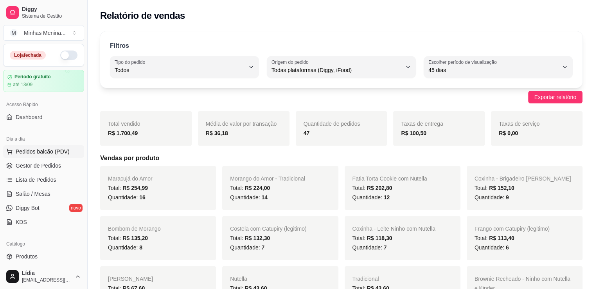
click at [52, 152] on span "Pedidos balcão (PDV)" at bounding box center [43, 152] width 54 height 8
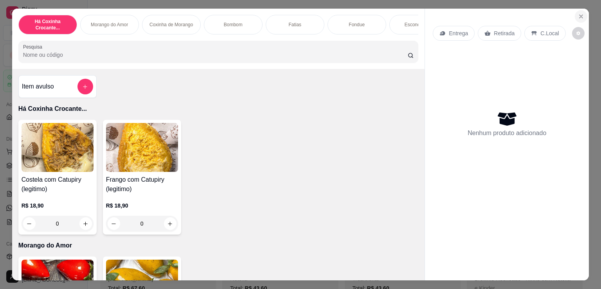
click at [580, 15] on icon "Close" at bounding box center [581, 16] width 3 height 3
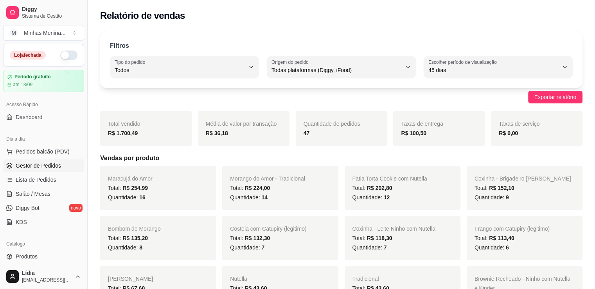
click at [46, 160] on link "Gestor de Pedidos" at bounding box center [43, 165] width 81 height 13
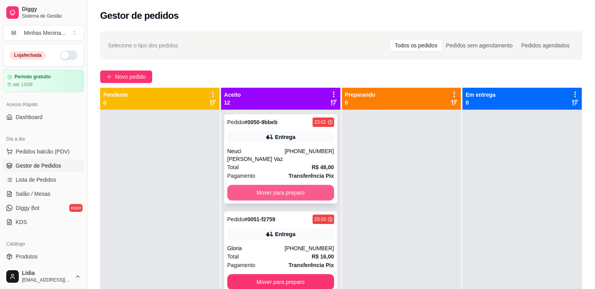
click at [296, 185] on button "Mover para preparo" at bounding box center [280, 193] width 107 height 16
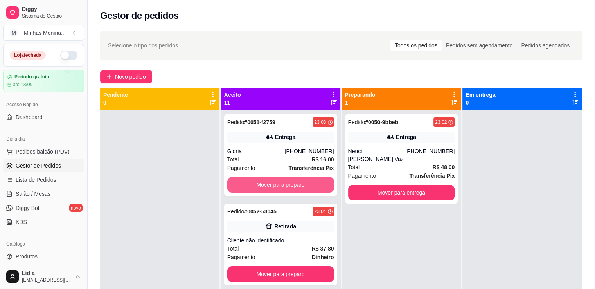
click at [296, 182] on button "Mover para preparo" at bounding box center [280, 185] width 107 height 16
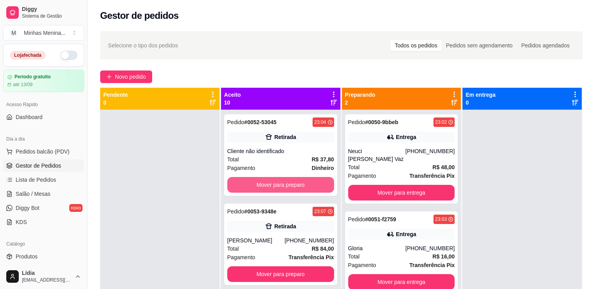
click at [296, 182] on button "Mover para preparo" at bounding box center [280, 185] width 107 height 16
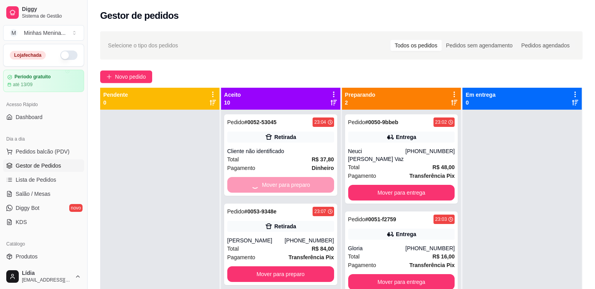
click at [296, 182] on div "Mover para preparo" at bounding box center [280, 185] width 107 height 16
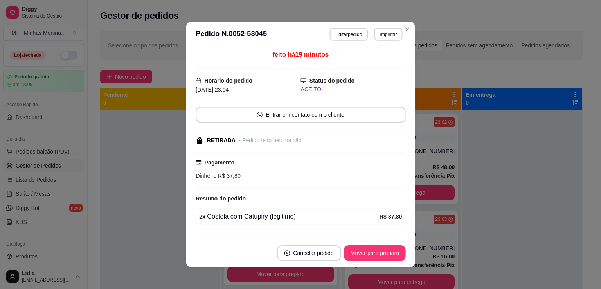
click at [296, 182] on div "Pagamento Dinheiro R$ 37,80" at bounding box center [301, 170] width 210 height 36
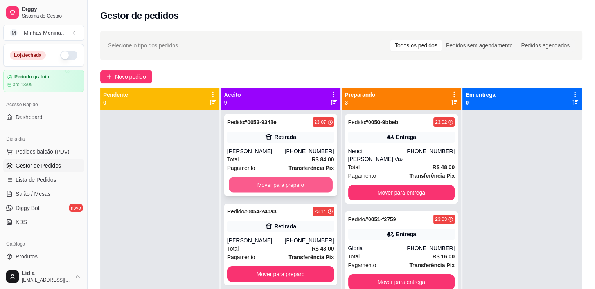
click at [260, 183] on button "Mover para preparo" at bounding box center [281, 184] width 104 height 15
click at [260, 183] on button "Mover para preparo" at bounding box center [280, 185] width 107 height 16
click at [260, 183] on button "Mover para preparo" at bounding box center [281, 184] width 104 height 15
click at [260, 183] on button "Mover para preparo" at bounding box center [280, 185] width 107 height 16
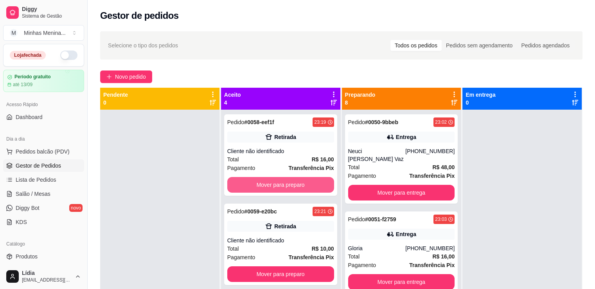
click at [260, 183] on button "Mover para preparo" at bounding box center [280, 185] width 107 height 16
click at [260, 183] on button "Mover para preparo" at bounding box center [281, 184] width 104 height 15
click at [260, 183] on button "Mover para preparo" at bounding box center [280, 185] width 107 height 16
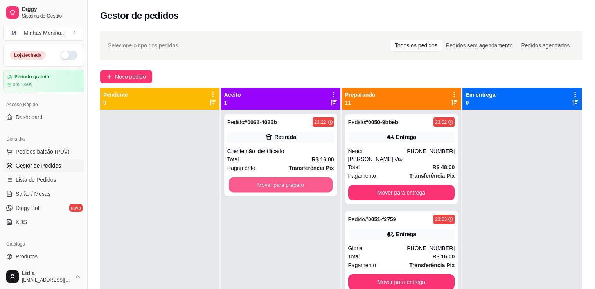
click at [260, 183] on button "Mover para preparo" at bounding box center [281, 184] width 104 height 15
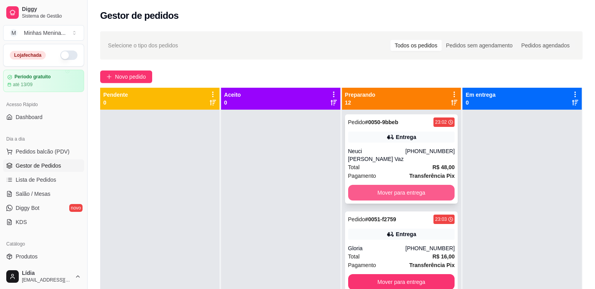
click at [413, 185] on button "Mover para entrega" at bounding box center [401, 193] width 107 height 16
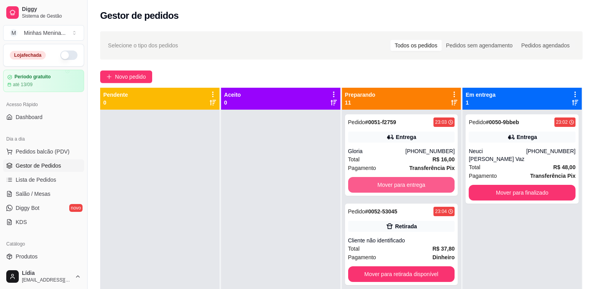
click at [413, 182] on button "Mover para entrega" at bounding box center [401, 185] width 107 height 16
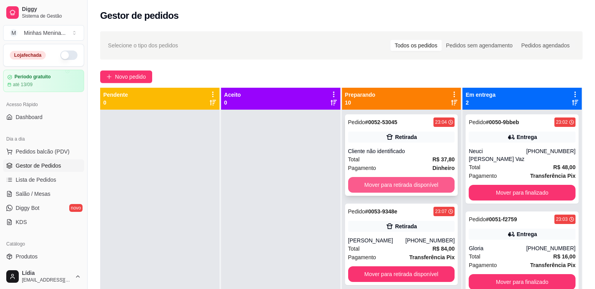
click at [413, 182] on button "Mover para retirada disponível" at bounding box center [401, 185] width 107 height 16
click at [413, 182] on button "Mover para retirada disponível" at bounding box center [402, 184] width 104 height 15
click at [412, 182] on button "Mover para retirada disponível" at bounding box center [401, 185] width 107 height 16
click at [412, 182] on button "Mover para retirada disponível" at bounding box center [402, 184] width 104 height 15
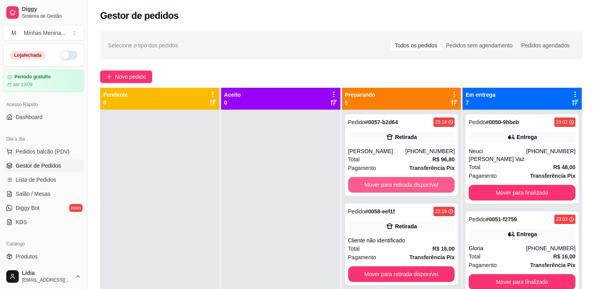
click at [412, 182] on button "Mover para retirada disponível" at bounding box center [401, 185] width 107 height 16
click at [412, 182] on button "Mover para retirada disponível" at bounding box center [402, 184] width 104 height 15
click at [412, 182] on button "Mover para retirada disponível" at bounding box center [401, 185] width 107 height 16
click at [412, 182] on button "Mover para retirada disponível" at bounding box center [402, 184] width 104 height 15
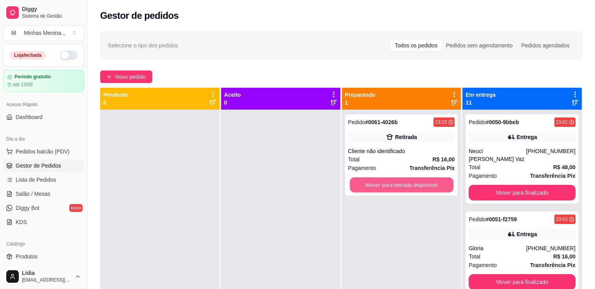
click at [412, 182] on button "Mover para retirada disponível" at bounding box center [402, 184] width 104 height 15
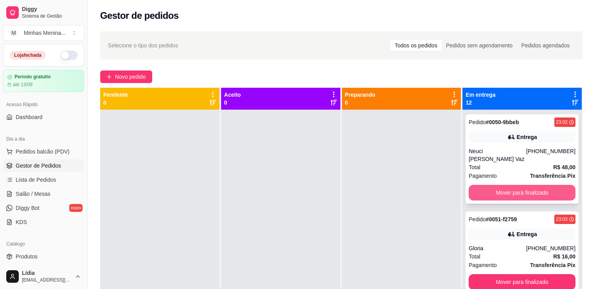
click at [515, 186] on button "Mover para finalizado" at bounding box center [522, 193] width 107 height 16
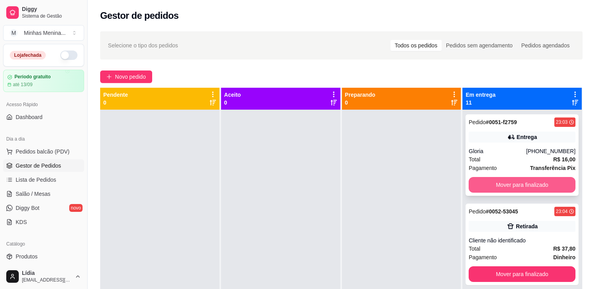
click at [516, 187] on button "Mover para finalizado" at bounding box center [522, 185] width 107 height 16
click at [516, 187] on button "Mover para finalizado" at bounding box center [522, 184] width 104 height 15
click at [516, 187] on button "Mover para finalizado" at bounding box center [522, 185] width 107 height 16
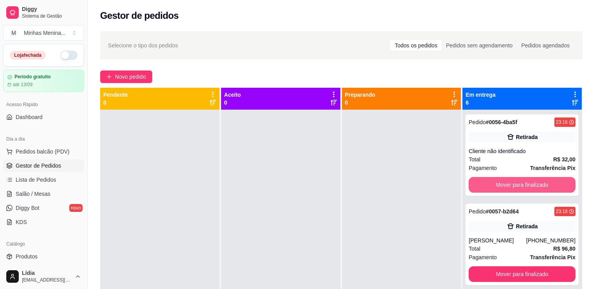
click at [516, 187] on button "Mover para finalizado" at bounding box center [522, 185] width 107 height 16
click at [516, 187] on button "Mover para finalizado" at bounding box center [522, 184] width 104 height 15
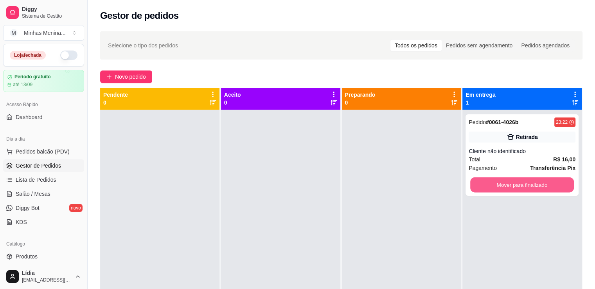
click at [516, 187] on button "Mover para finalizado" at bounding box center [522, 184] width 104 height 15
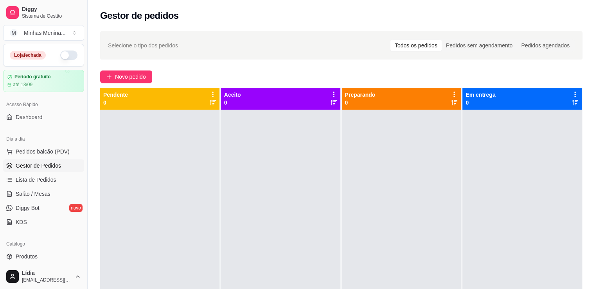
scroll to position [182, 0]
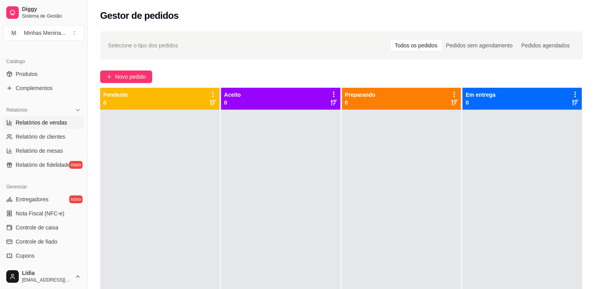
click at [55, 124] on span "Relatórios de vendas" at bounding box center [42, 123] width 52 height 8
select select "ALL"
select select "0"
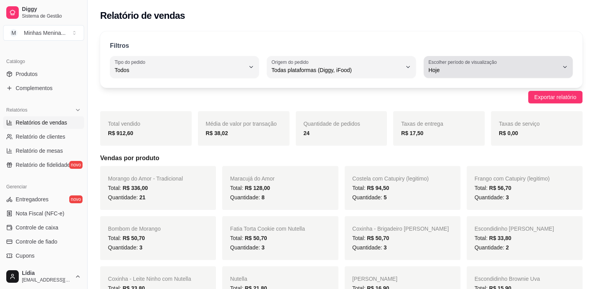
click at [467, 66] on button "Escolher período de visualização Hoje" at bounding box center [498, 67] width 149 height 22
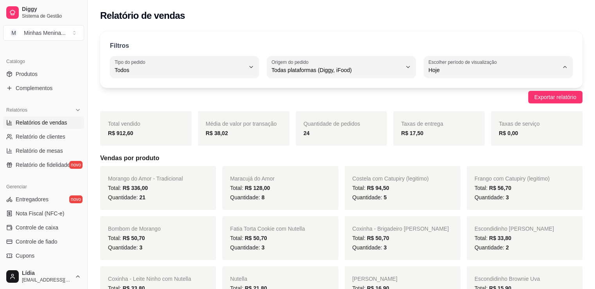
click at [450, 143] on span "30 dias" at bounding box center [495, 139] width 124 height 7
type input "30"
select select "30"
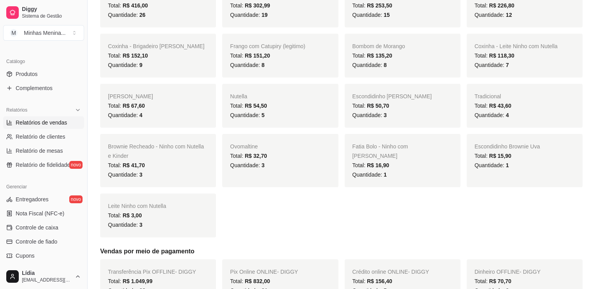
click at [164, 207] on span "Leite Ninho com Nutella" at bounding box center [137, 206] width 58 height 6
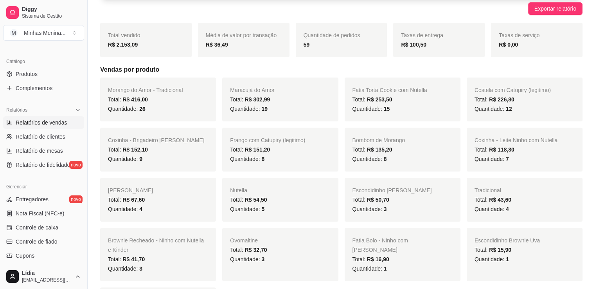
scroll to position [0, 0]
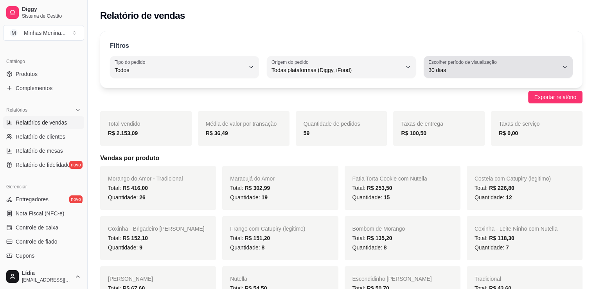
click at [461, 67] on span "30 dias" at bounding box center [494, 70] width 130 height 8
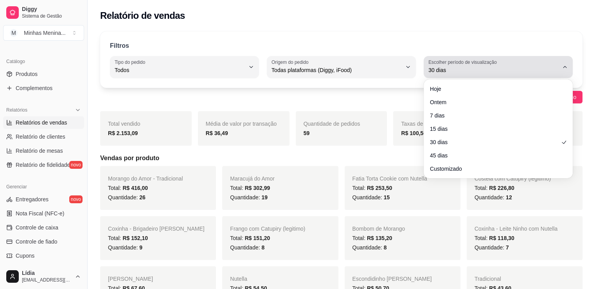
click at [461, 67] on span "30 dias" at bounding box center [494, 70] width 130 height 8
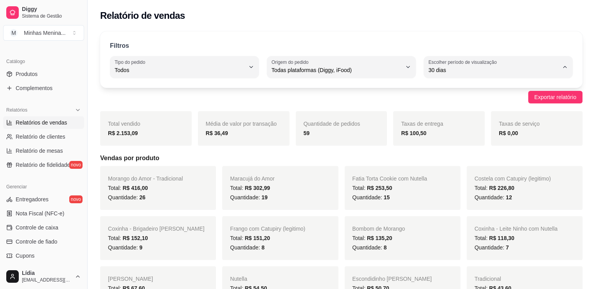
click at [462, 36] on div "Filtros ALL Tipo do pedido Todos Entrega Retirada Mesa Consumo local Tipo do pe…" at bounding box center [341, 59] width 483 height 56
